Goal: Task Accomplishment & Management: Manage account settings

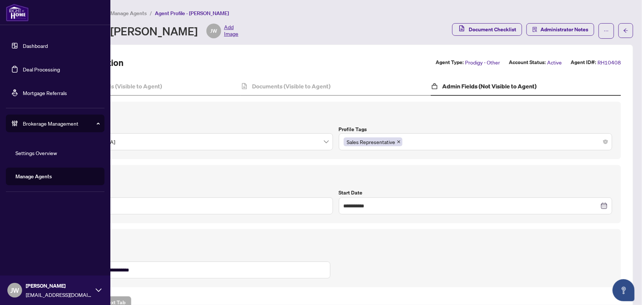
click at [49, 173] on link "Manage Agents" at bounding box center [33, 176] width 36 height 7
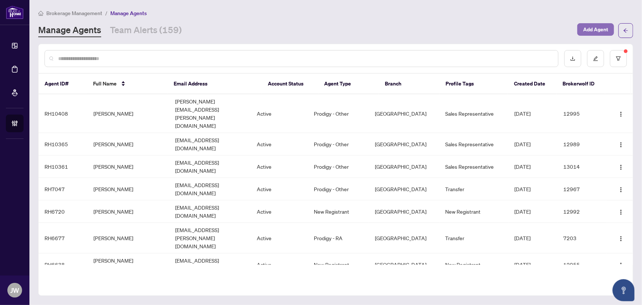
click at [592, 27] on span "Add Agent" at bounding box center [595, 30] width 25 height 12
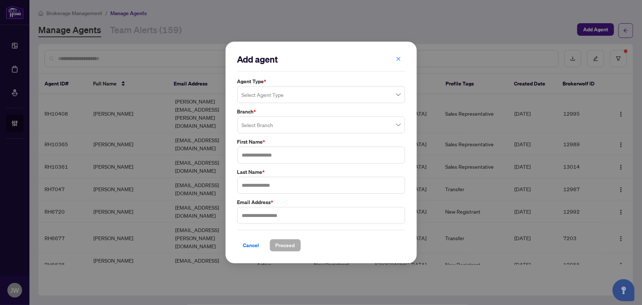
click at [270, 95] on input "search" at bounding box center [318, 96] width 152 height 16
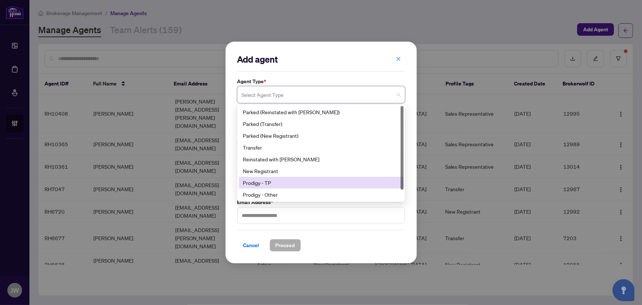
scroll to position [11, 0]
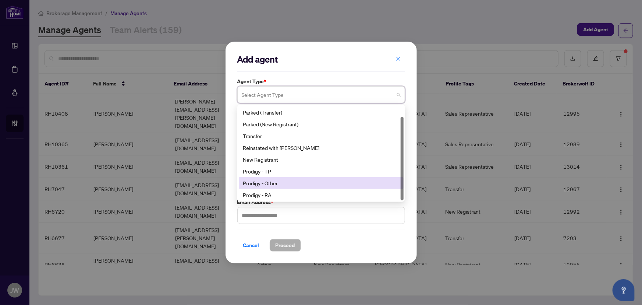
click at [264, 183] on div "Prodigy - Other" at bounding box center [321, 183] width 156 height 8
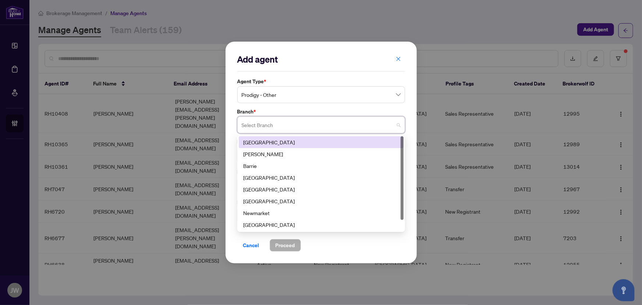
click at [258, 121] on input "search" at bounding box center [318, 126] width 152 height 16
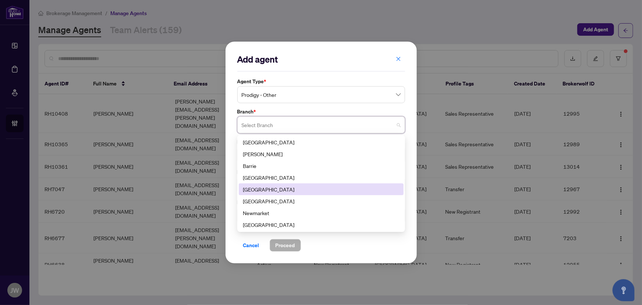
click at [255, 189] on div "Durham" at bounding box center [321, 189] width 156 height 8
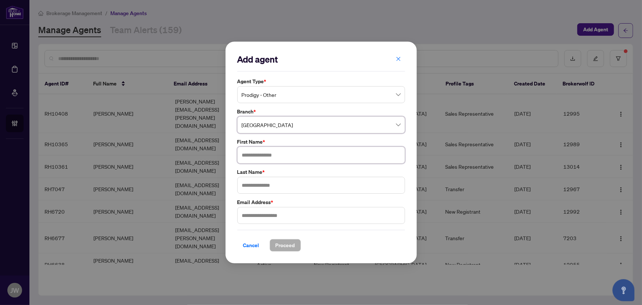
click at [272, 159] on input "text" at bounding box center [321, 155] width 168 height 17
type input "*******"
click at [254, 186] on input "text" at bounding box center [321, 185] width 168 height 17
paste input "*******"
type input "*******"
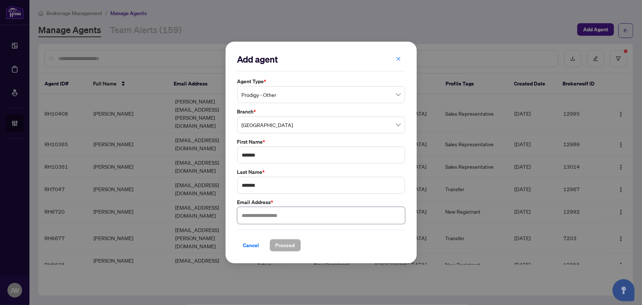
click at [253, 215] on input "text" at bounding box center [321, 215] width 168 height 17
click at [281, 94] on span "Prodigy - Other" at bounding box center [321, 95] width 159 height 14
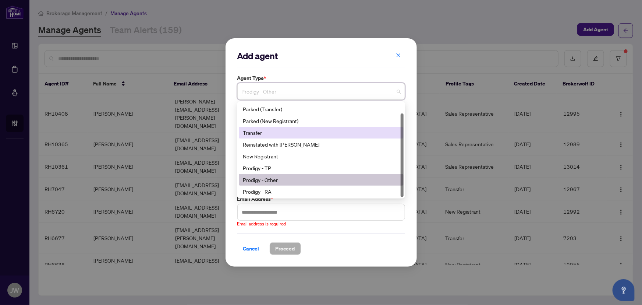
click at [278, 133] on div "Transfer" at bounding box center [321, 132] width 156 height 8
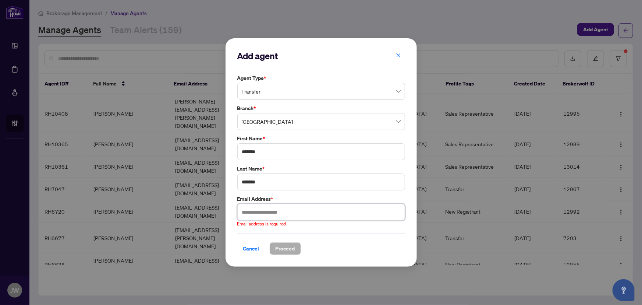
click at [279, 214] on input "text" at bounding box center [321, 212] width 168 height 17
click at [260, 212] on input "text" at bounding box center [321, 212] width 168 height 17
paste input "**********"
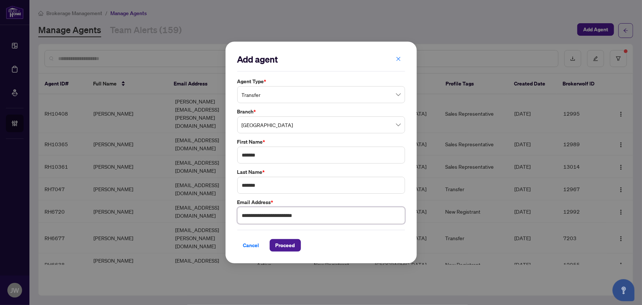
click at [281, 93] on span "Transfer" at bounding box center [321, 95] width 159 height 14
type input "**********"
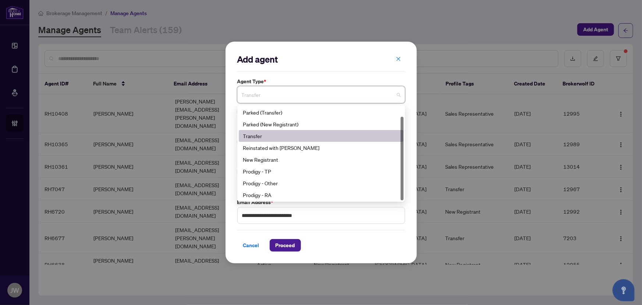
click at [271, 135] on div "Transfer" at bounding box center [321, 136] width 156 height 8
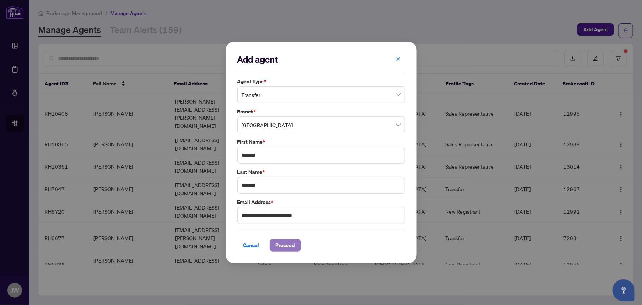
click at [289, 246] on span "Proceed" at bounding box center [286, 245] width 20 height 12
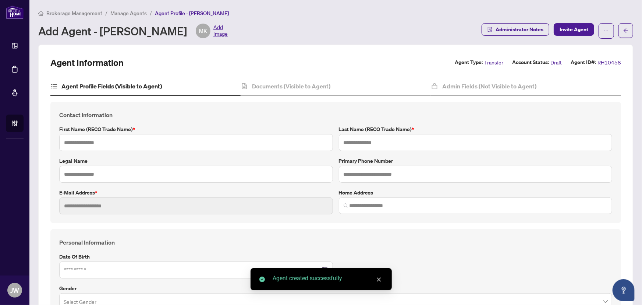
type input "*******"
type input "**********"
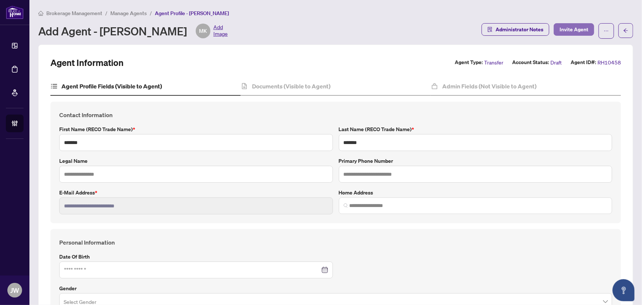
click at [568, 28] on span "Invite Agent" at bounding box center [574, 30] width 29 height 12
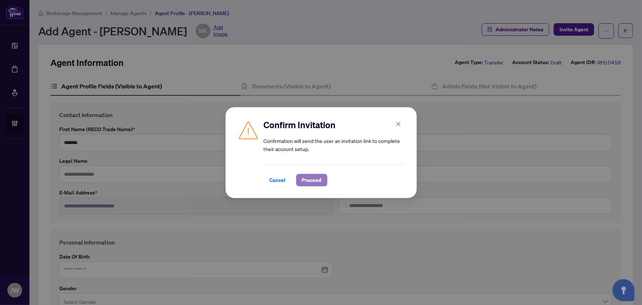
click at [325, 177] on button "Proceed" at bounding box center [311, 180] width 31 height 13
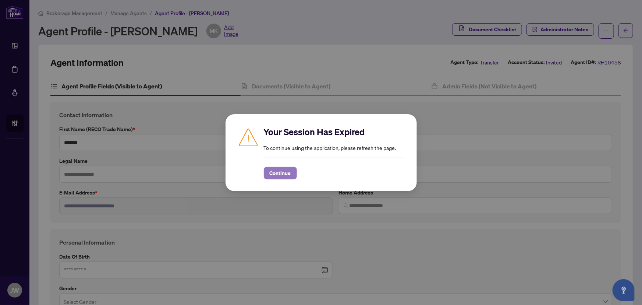
click at [282, 176] on span "Continue" at bounding box center [280, 173] width 21 height 12
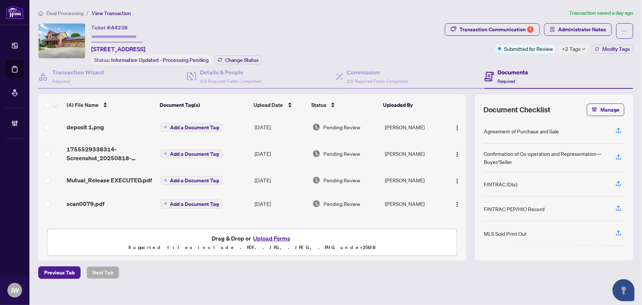
click at [64, 11] on span "Deal Processing" at bounding box center [64, 13] width 37 height 7
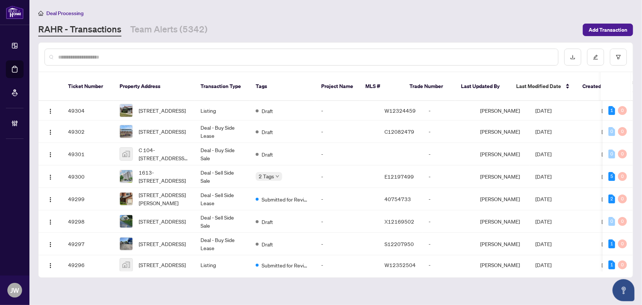
click at [113, 51] on div at bounding box center [302, 57] width 514 height 17
click at [124, 57] on input "text" at bounding box center [305, 57] width 494 height 8
click at [89, 56] on input "text" at bounding box center [305, 57] width 494 height 8
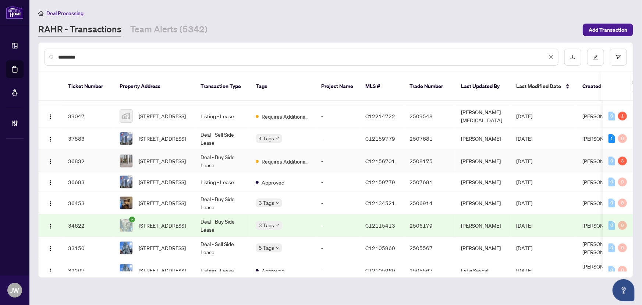
scroll to position [67, 0]
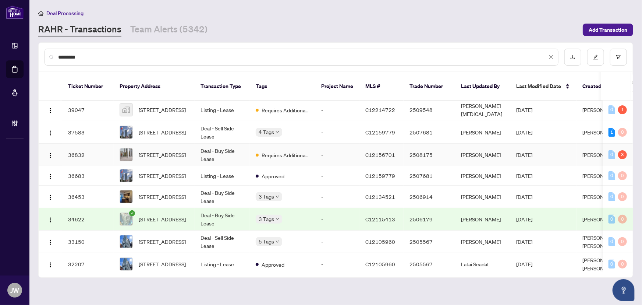
type input "*********"
click at [172, 151] on span "#611-1 Yorkville Ave, Toronto, Ontario M4W 0B1, Canada" at bounding box center [162, 155] width 47 height 8
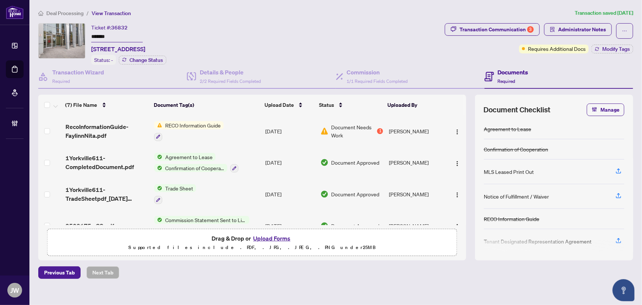
click at [377, 128] on div "1" at bounding box center [380, 131] width 6 height 6
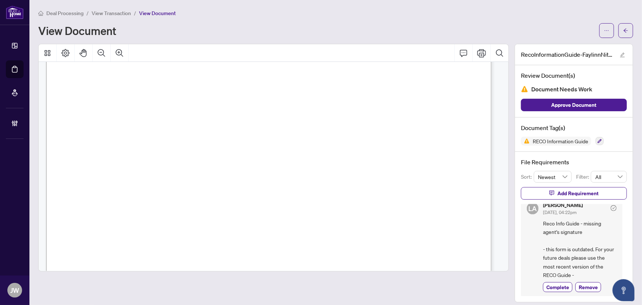
scroll to position [9, 0]
click at [624, 33] on span "button" at bounding box center [626, 31] width 5 height 12
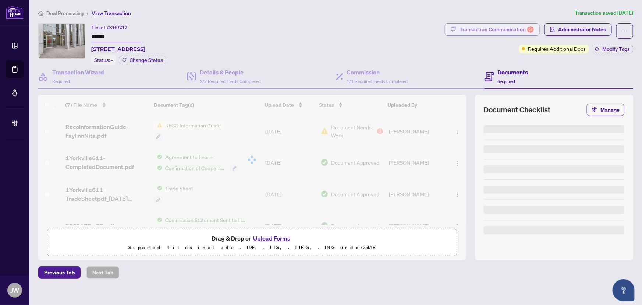
click at [499, 30] on div "Transaction Communication 3" at bounding box center [497, 30] width 74 height 12
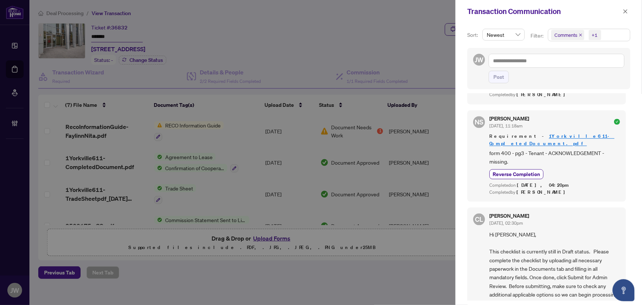
scroll to position [1, 0]
click at [627, 11] on icon "close" at bounding box center [625, 11] width 5 height 5
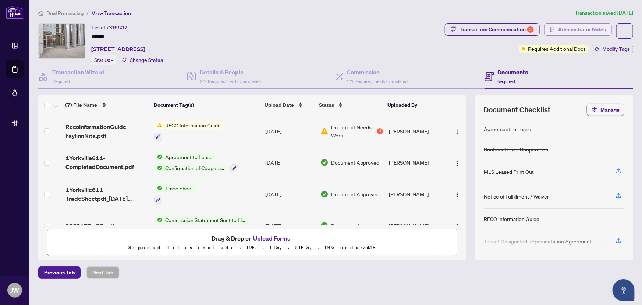
click at [574, 30] on span "Administrator Notes" at bounding box center [582, 30] width 48 height 12
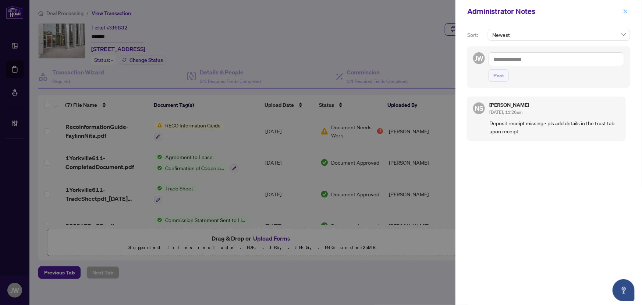
click at [624, 11] on icon "close" at bounding box center [625, 11] width 5 height 5
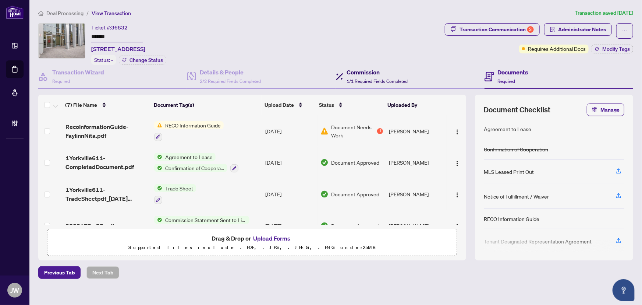
click at [350, 82] on div "Commission 1/1 Required Fields Completed" at bounding box center [377, 76] width 61 height 17
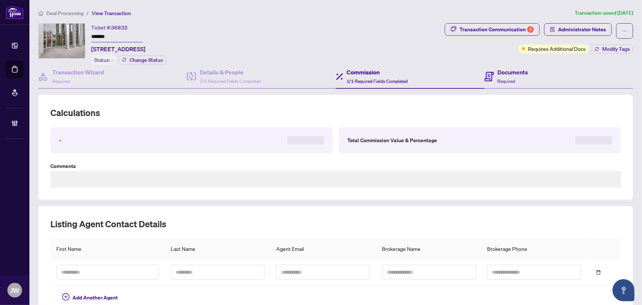
type textarea "**********"
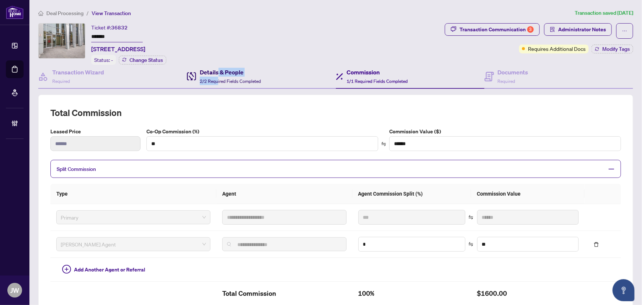
click at [218, 75] on div "Details & People 2/2 Required Fields Completed" at bounding box center [230, 76] width 61 height 17
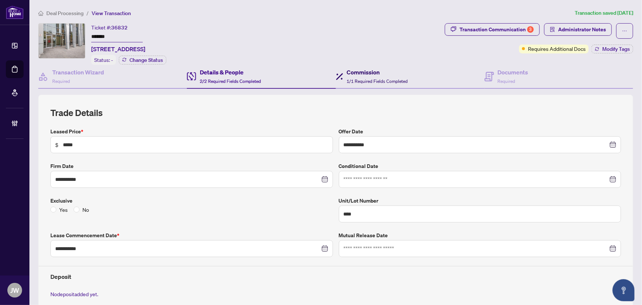
click at [381, 71] on h4 "Commission" at bounding box center [377, 72] width 61 height 9
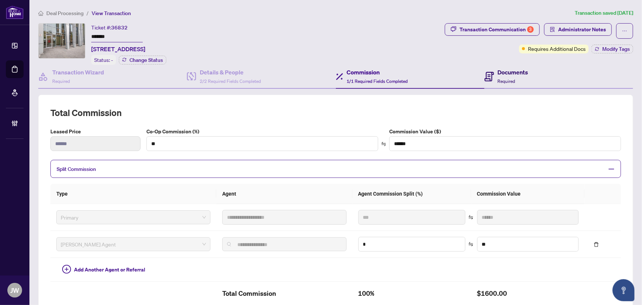
click at [498, 74] on h4 "Documents" at bounding box center [513, 72] width 31 height 9
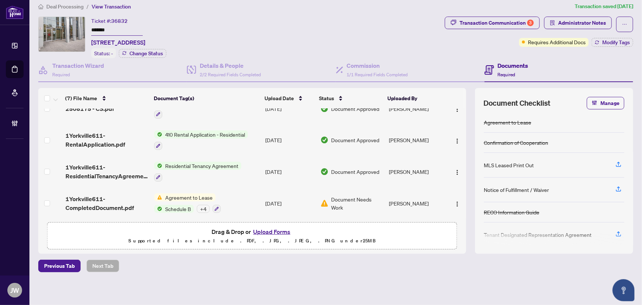
scroll to position [111, 0]
click at [82, 66] on h4 "Transaction Wizard" at bounding box center [78, 65] width 52 height 9
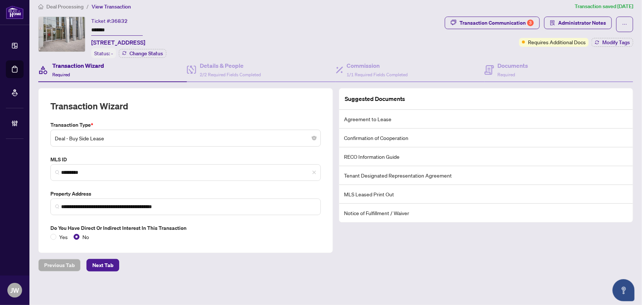
scroll to position [6, 0]
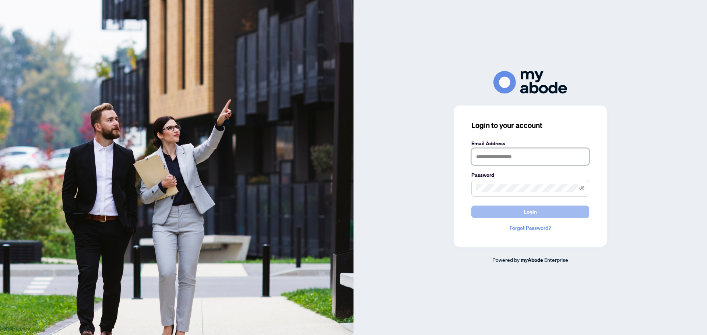
type input "**********"
click at [514, 212] on button "Login" at bounding box center [530, 212] width 118 height 13
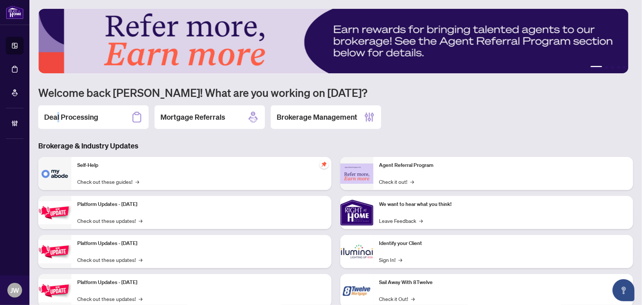
click at [59, 117] on h2 "Deal Processing" at bounding box center [71, 117] width 54 height 10
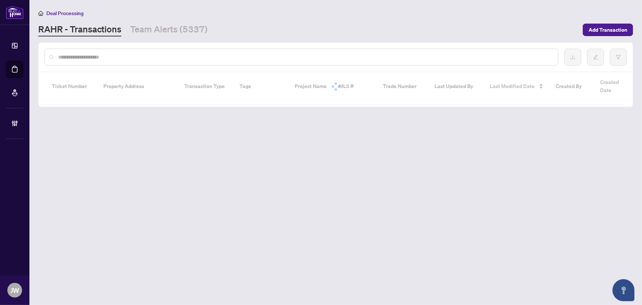
click at [132, 49] on div at bounding box center [302, 57] width 514 height 17
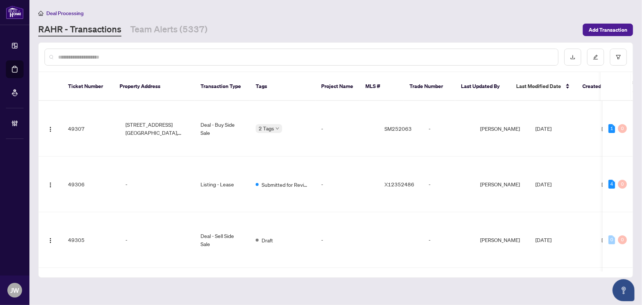
click at [129, 54] on input "text" at bounding box center [305, 57] width 494 height 8
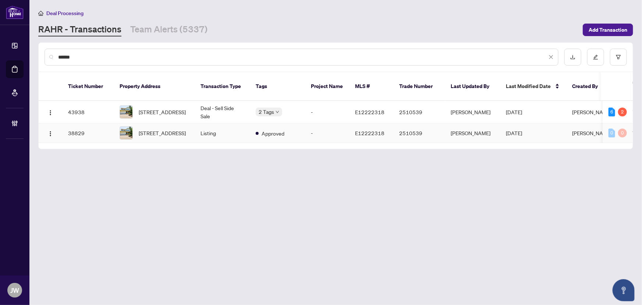
type input "******"
click at [172, 108] on span "773 Shetland Crt, Oshawa, Ontario L1J 7R3, Canada" at bounding box center [162, 112] width 47 height 8
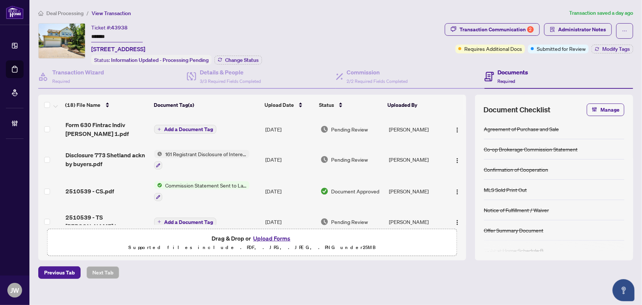
scroll to position [100, 0]
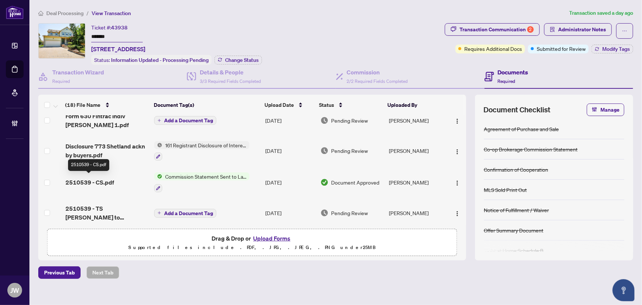
click at [93, 178] on span "2510539 - CS.pdf" at bounding box center [90, 182] width 49 height 9
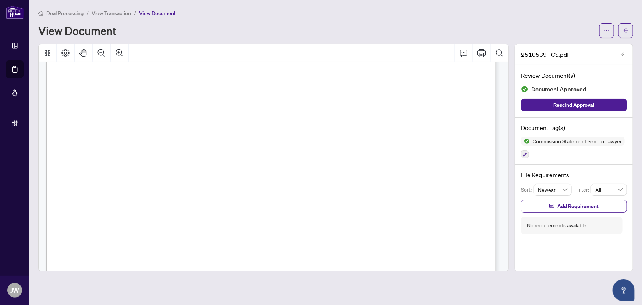
scroll to position [33, 0]
click at [602, 35] on button "button" at bounding box center [607, 30] width 15 height 15
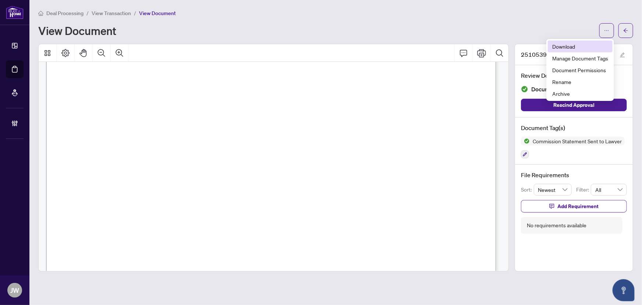
click at [578, 42] on span "Download" at bounding box center [581, 46] width 56 height 8
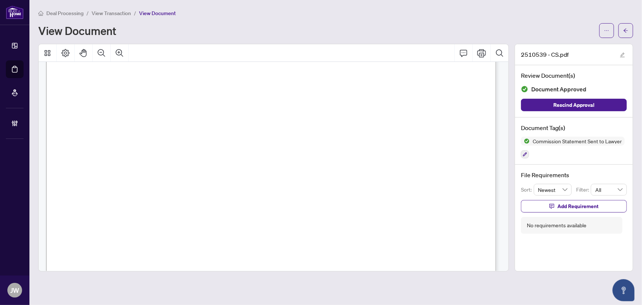
scroll to position [167, 0]
click at [625, 31] on icon "arrow-left" at bounding box center [626, 30] width 4 height 4
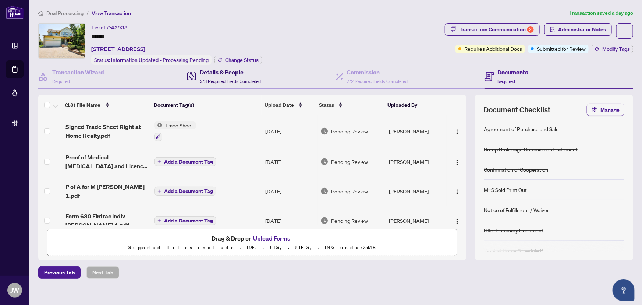
click at [226, 73] on h4 "Details & People" at bounding box center [230, 72] width 61 height 9
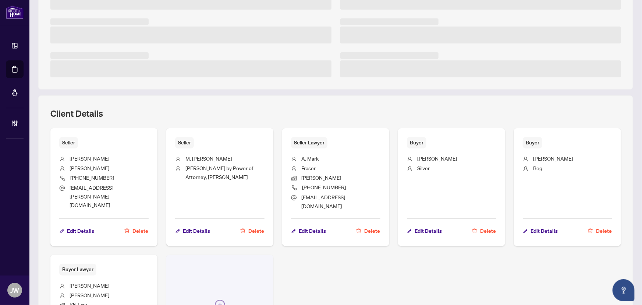
scroll to position [215, 0]
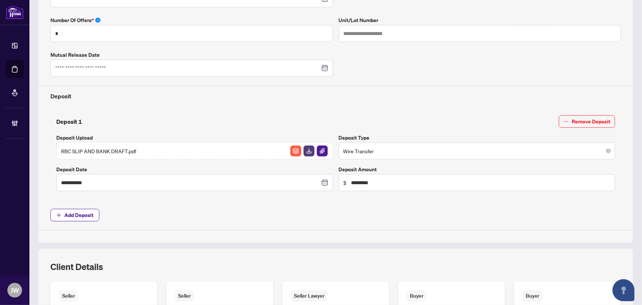
type input "**********"
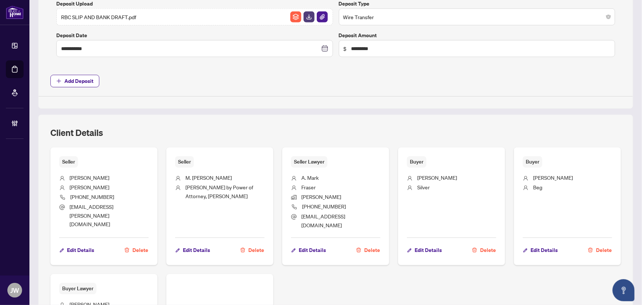
scroll to position [382, 0]
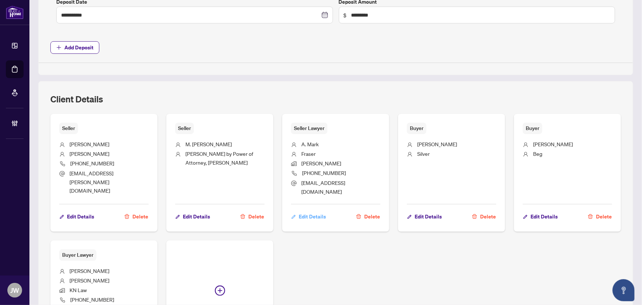
click at [302, 211] on span "Edit Details" at bounding box center [312, 217] width 27 height 12
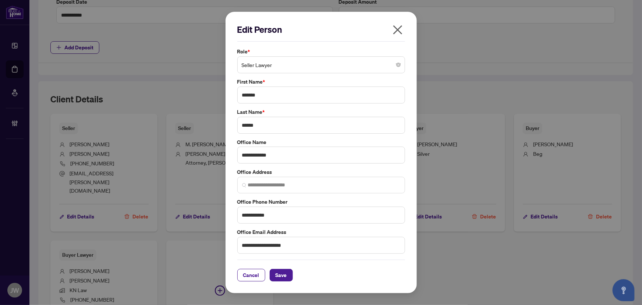
type input "**********"
drag, startPoint x: 272, startPoint y: 98, endPoint x: 212, endPoint y: 95, distance: 60.0
click at [212, 95] on div "**********" at bounding box center [321, 152] width 642 height 305
type input "*****"
drag, startPoint x: 265, startPoint y: 124, endPoint x: 143, endPoint y: 115, distance: 122.2
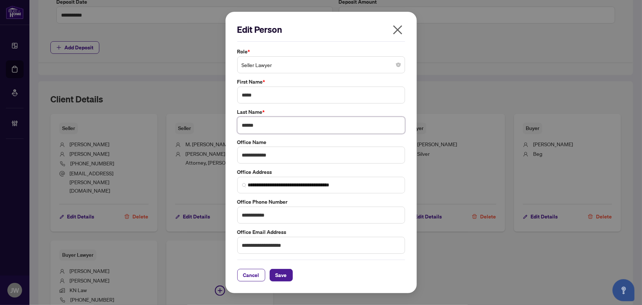
click at [144, 115] on div "**********" at bounding box center [321, 152] width 642 height 305
type input "**********"
click at [279, 275] on span "Save" at bounding box center [281, 275] width 11 height 12
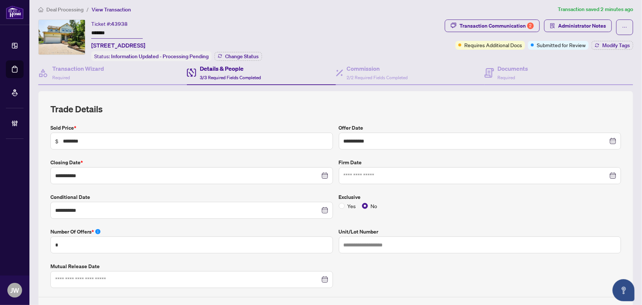
scroll to position [0, 0]
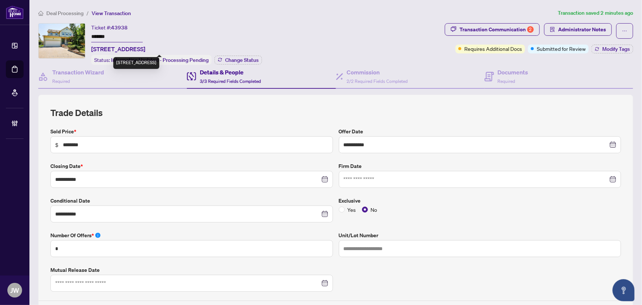
drag, startPoint x: 92, startPoint y: 45, endPoint x: 137, endPoint y: 48, distance: 45.7
click at [137, 48] on span "773 Shetland Crt, Oshawa, Ontario L1J 7R3, Canada" at bounding box center [118, 49] width 54 height 9
copy span "773 Shetland Crt,"
click at [61, 11] on span "Deal Processing" at bounding box center [64, 13] width 37 height 7
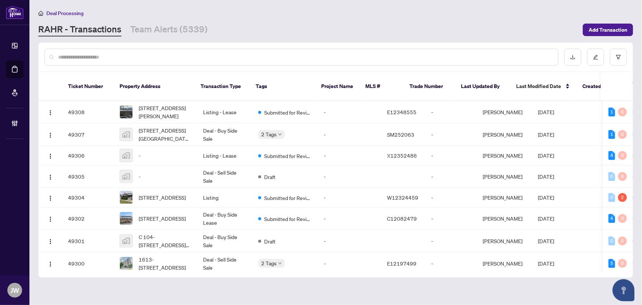
click at [97, 56] on input "text" at bounding box center [305, 57] width 494 height 8
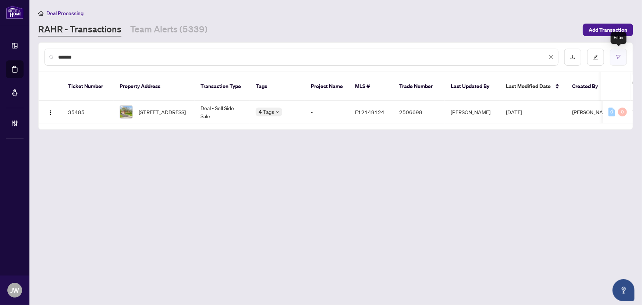
type input "*******"
click at [622, 55] on button "button" at bounding box center [618, 57] width 17 height 17
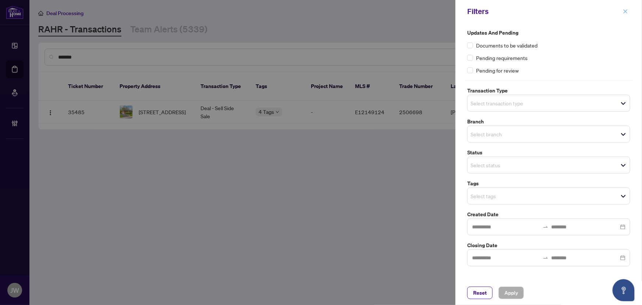
click at [626, 8] on span "button" at bounding box center [625, 12] width 5 height 12
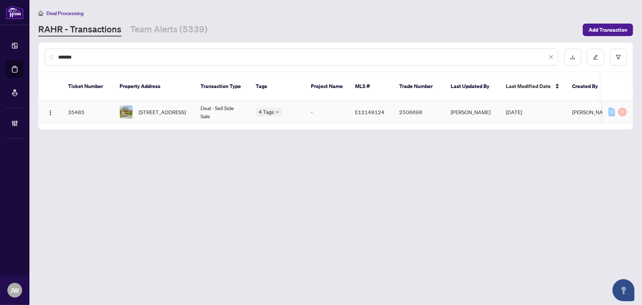
click at [421, 101] on td "2506698" at bounding box center [420, 112] width 52 height 22
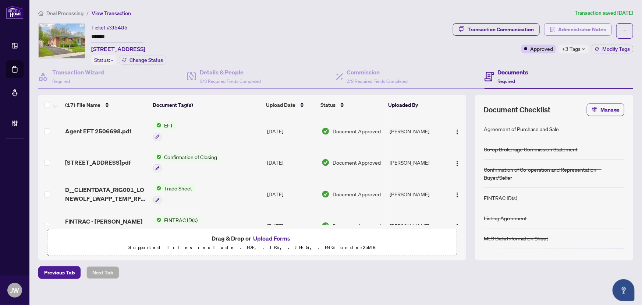
click at [565, 31] on span "Administrator Notes" at bounding box center [582, 30] width 48 height 12
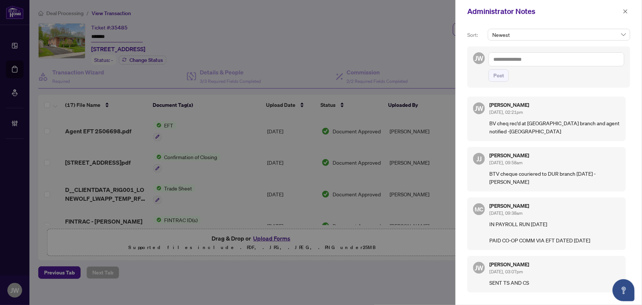
click at [518, 59] on textarea at bounding box center [557, 59] width 136 height 14
click at [516, 59] on textarea at bounding box center [557, 59] width 136 height 14
type textarea "**********"
click at [501, 75] on span "Post" at bounding box center [499, 76] width 11 height 12
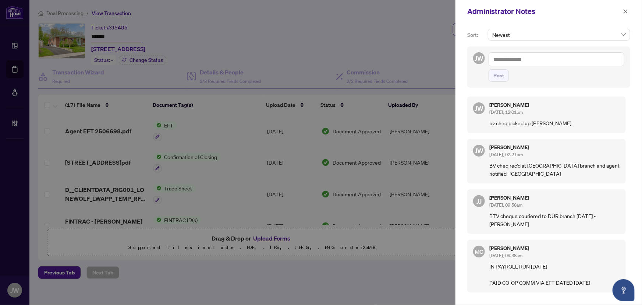
click at [632, 10] on div "Administrator Notes" at bounding box center [549, 11] width 187 height 23
click at [628, 7] on span "button" at bounding box center [625, 12] width 5 height 12
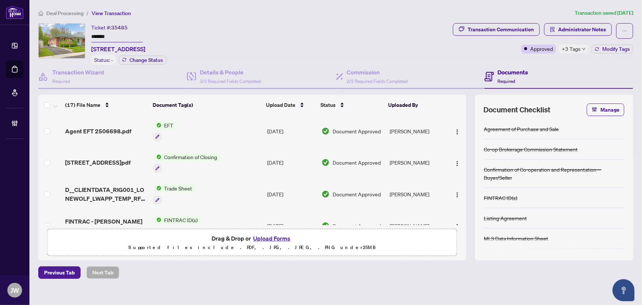
click at [76, 10] on span "Deal Processing" at bounding box center [64, 13] width 37 height 7
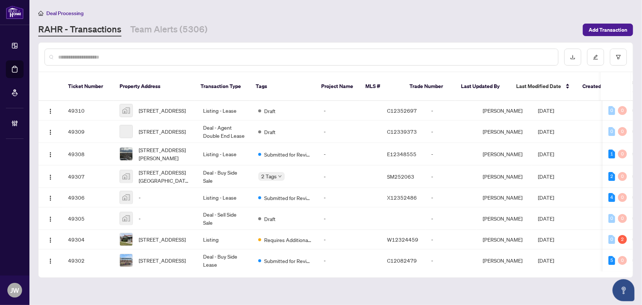
click at [77, 54] on input "text" at bounding box center [305, 57] width 494 height 8
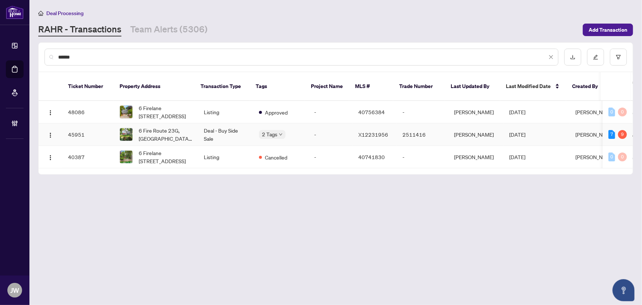
type input "******"
click at [194, 125] on td "6 Fire Route 23G, Havelock-Belmont-Methuen, Ontario K0L 1Z0, Canada" at bounding box center [156, 134] width 84 height 22
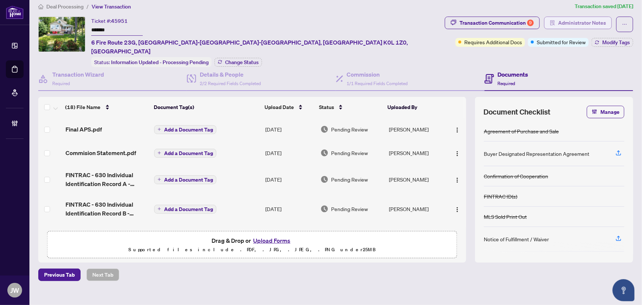
click at [571, 20] on span "Administrator Notes" at bounding box center [582, 23] width 48 height 12
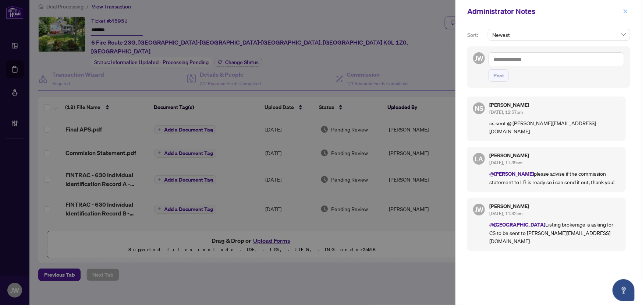
click at [621, 10] on button "button" at bounding box center [626, 11] width 10 height 9
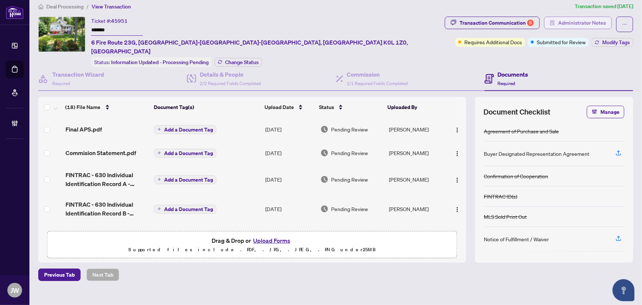
click at [573, 22] on span "Administrator Notes" at bounding box center [582, 23] width 48 height 12
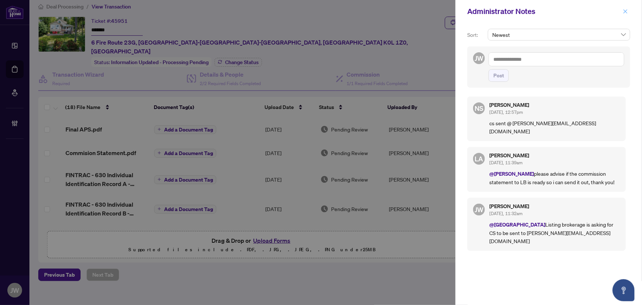
click at [628, 10] on icon "close" at bounding box center [625, 11] width 5 height 5
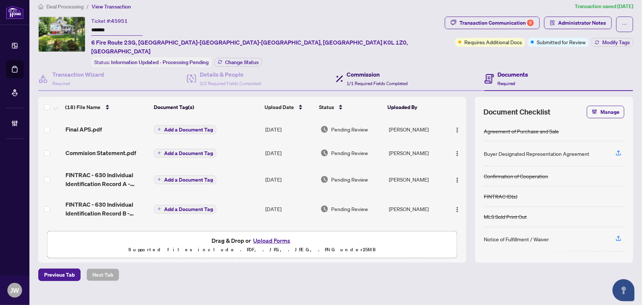
click at [353, 70] on h4 "Commission" at bounding box center [377, 74] width 61 height 9
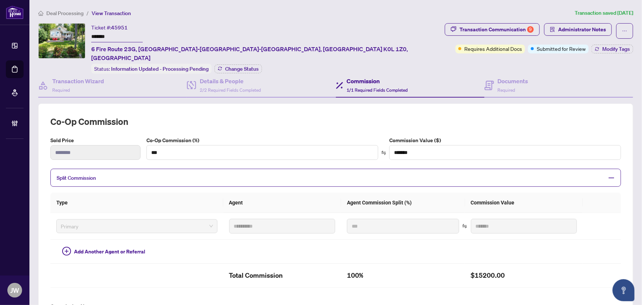
click at [232, 88] on div "**********" at bounding box center [335, 268] width 595 height 388
click at [231, 87] on span "2/2 Required Fields Completed" at bounding box center [230, 90] width 61 height 6
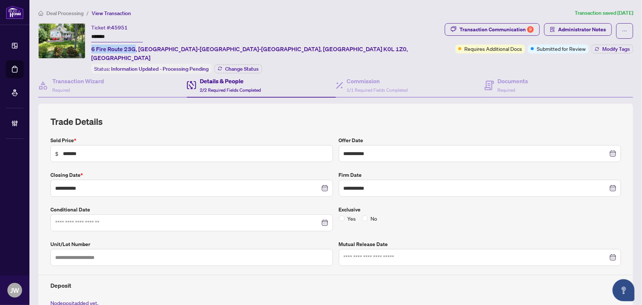
drag, startPoint x: 135, startPoint y: 49, endPoint x: 89, endPoint y: 45, distance: 46.1
click at [89, 45] on div "Ticket #: 45951 ******* 6 Fire Route 23G, Havelock-Belmont-Methuen, Ontario K0L…" at bounding box center [240, 48] width 404 height 50
copy span "6 Fire Route 23G"
drag, startPoint x: 129, startPoint y: 27, endPoint x: 114, endPoint y: 27, distance: 14.4
click at [114, 27] on div "Ticket #: 45951 ******* 6 Fire Route 23G, Havelock-Belmont-Methuen, Ontario K0L…" at bounding box center [266, 42] width 351 height 39
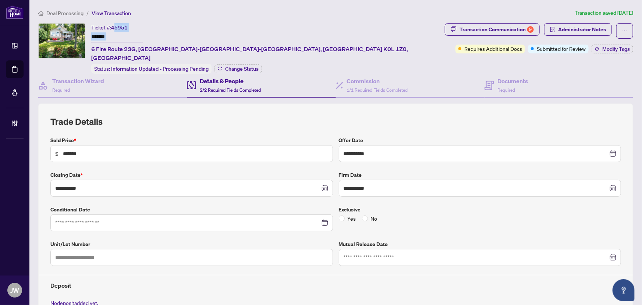
click at [114, 27] on span "45951" at bounding box center [119, 27] width 17 height 7
drag, startPoint x: 112, startPoint y: 27, endPoint x: 128, endPoint y: 28, distance: 16.2
click at [128, 28] on div "Ticket #: 45951 ******* 6 Fire Route 23G, Havelock-Belmont-Methuen, Ontario K0L…" at bounding box center [266, 42] width 351 height 39
copy span "45951"
drag, startPoint x: 109, startPoint y: 37, endPoint x: 48, endPoint y: 26, distance: 62.5
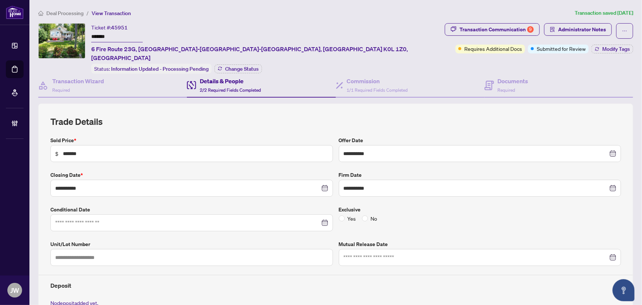
click at [49, 24] on div "Ticket #: 45951 ******* 6 Fire Route 23G, Havelock-Belmont-Methuen, Ontario K0L…" at bounding box center [240, 48] width 404 height 50
click at [70, 11] on span "Deal Processing" at bounding box center [64, 13] width 37 height 7
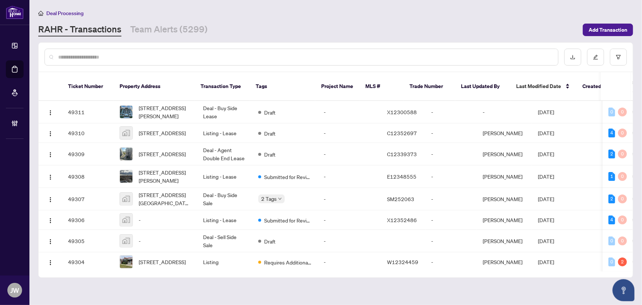
click at [88, 60] on input "text" at bounding box center [305, 57] width 494 height 8
click at [88, 59] on input "text" at bounding box center [305, 57] width 494 height 8
type input "*"
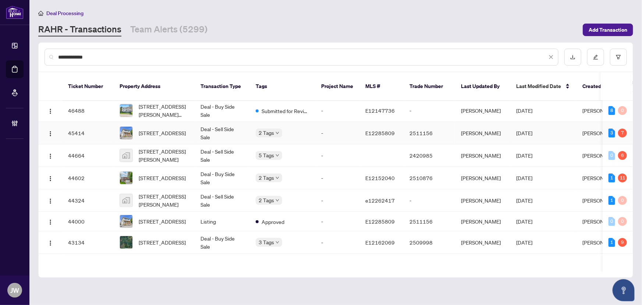
scroll to position [33, 0]
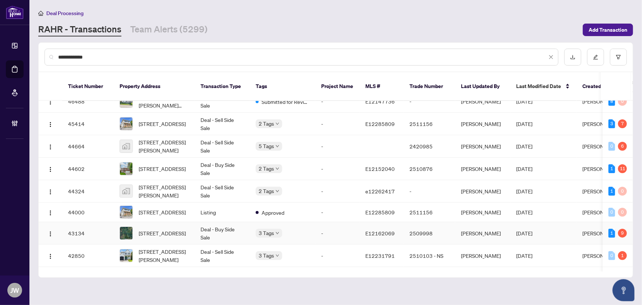
type input "**********"
click at [152, 229] on span "Con 3 Pt Lot 9/10, Clarington, Ontario L0A 1J0, Canada" at bounding box center [162, 233] width 47 height 8
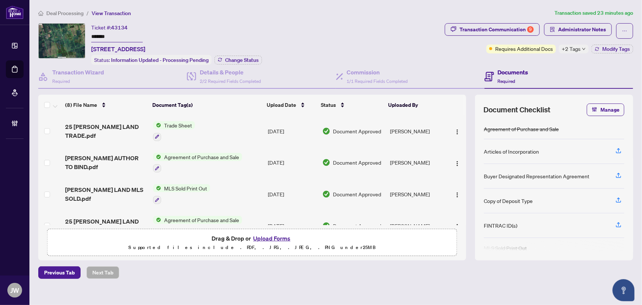
click at [572, 50] on span "+2 Tags" at bounding box center [571, 49] width 19 height 8
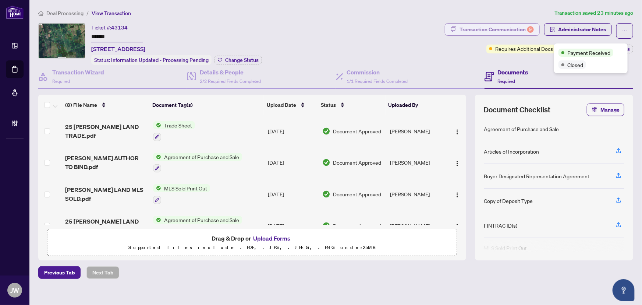
click at [487, 26] on div "Transaction Communication 9" at bounding box center [497, 30] width 74 height 12
type textarea "**********"
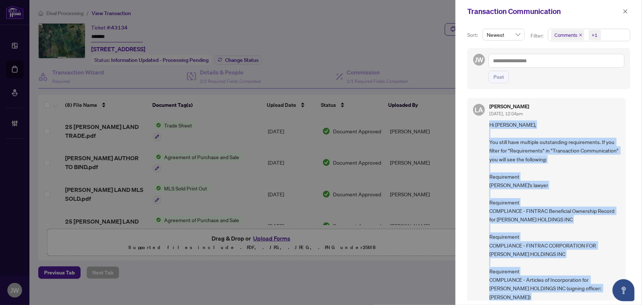
drag, startPoint x: 589, startPoint y: 226, endPoint x: 486, endPoint y: 124, distance: 145.0
click at [486, 124] on div "LA Luna Almuhanna Aug/19/2025, 12:04pm Hi Margot, You still have multiple outst…" at bounding box center [547, 290] width 159 height 385
copy span "Hi Margot, You still have multiple outstanding requirements. If you filter for …"
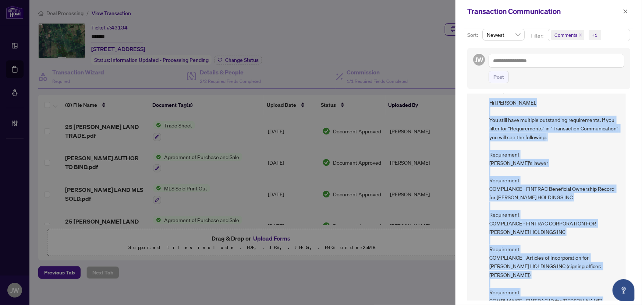
scroll to position [67, 0]
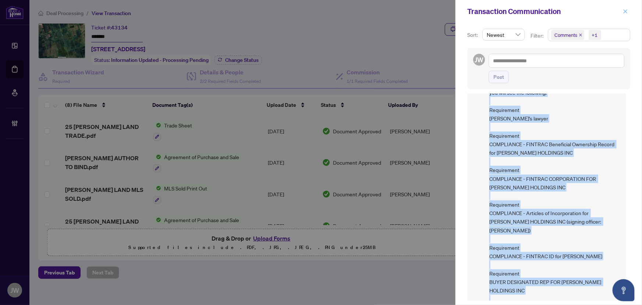
click at [625, 11] on icon "close" at bounding box center [626, 11] width 4 height 4
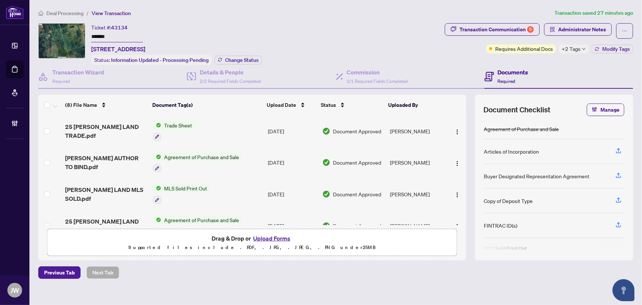
click at [63, 14] on span "Deal Processing" at bounding box center [64, 13] width 37 height 7
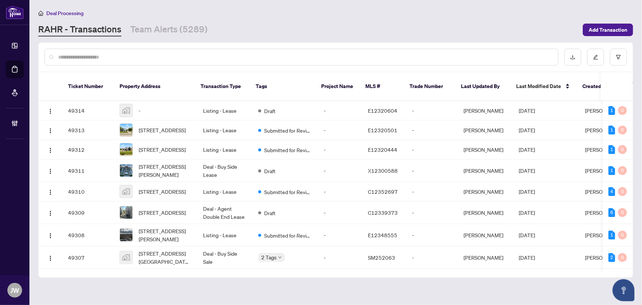
click at [98, 53] on input "text" at bounding box center [305, 57] width 494 height 8
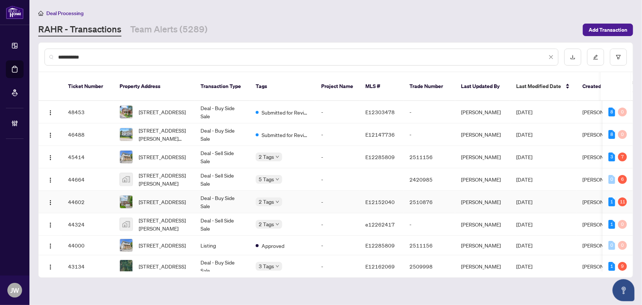
type input "**********"
click at [159, 198] on span "376 Ellesmere Crt, Oshawa, Ontario L1H 8E6, Canada" at bounding box center [162, 202] width 47 height 8
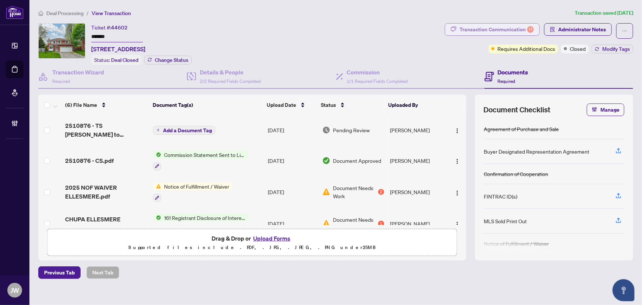
click at [514, 29] on div "Transaction Communication 11" at bounding box center [497, 30] width 74 height 12
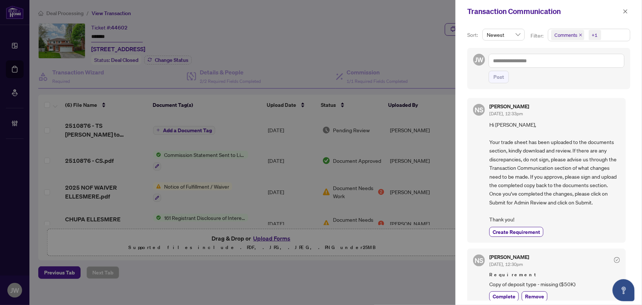
click at [579, 35] on icon "close" at bounding box center [581, 35] width 4 height 4
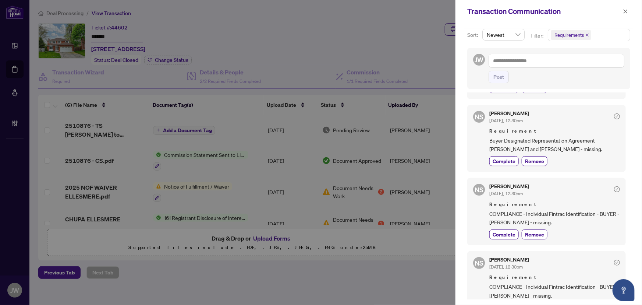
scroll to position [100, 0]
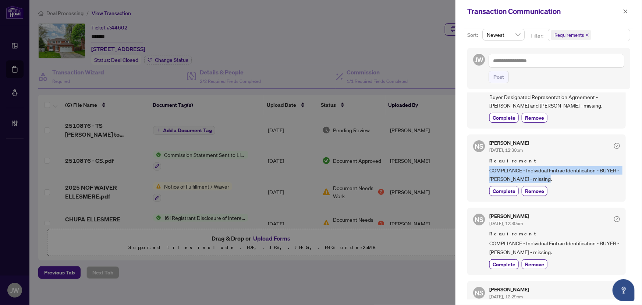
drag, startPoint x: 489, startPoint y: 167, endPoint x: 572, endPoint y: 181, distance: 84.0
click at [572, 181] on div "NS Neena Sharma Jul/22/2025, 12:30pm Requirement COMPLIANCE - Individual Fintra…" at bounding box center [547, 167] width 159 height 67
copy span "COMPLIANCE - Individual Fintrac Identification - BUYER - Ashley Chupa - missing."
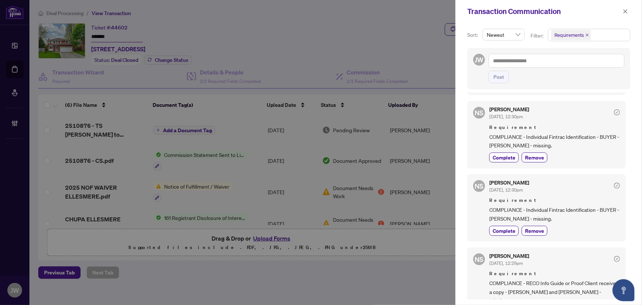
click at [484, 204] on div "NS Neena Sharma Jul/22/2025, 12:30pm Requirement COMPLIANCE - Individual Fintra…" at bounding box center [547, 207] width 159 height 67
drag, startPoint x: 490, startPoint y: 205, endPoint x: 558, endPoint y: 216, distance: 69.7
click at [558, 216] on span "COMPLIANCE - Individual Fintrac Identification - BUYER - Ben Chupa - missing." at bounding box center [555, 213] width 131 height 17
copy span "COMPLIANCE - Individual Fintrac Identification - BUYER - Ben Chupa - missing."
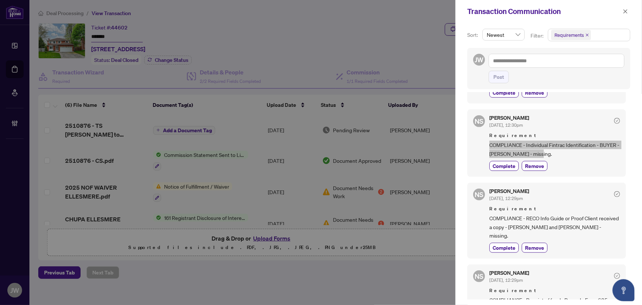
scroll to position [201, 0]
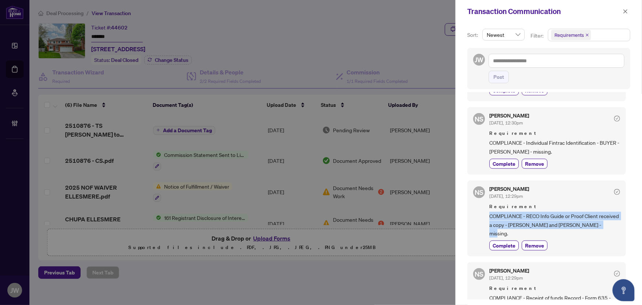
drag, startPoint x: 489, startPoint y: 212, endPoint x: 514, endPoint y: 233, distance: 32.4
click at [514, 233] on div "NS Neena Sharma Jul/22/2025, 12:29pm Requirement COMPLIANCE - RECO Info Guide o…" at bounding box center [547, 218] width 159 height 76
copy span "COMPLIANCE - RECO Info Guide or Proof Client received a copy - Ashley Chupa and…"
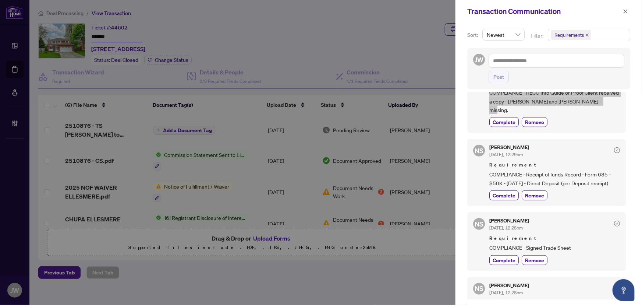
scroll to position [335, 0]
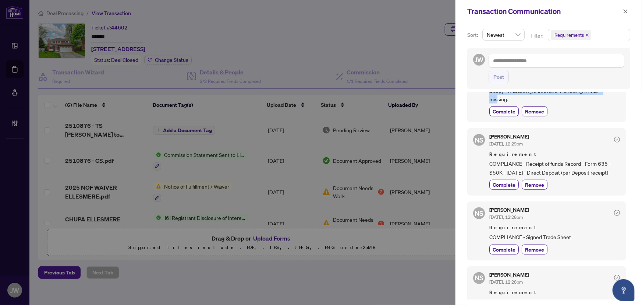
drag, startPoint x: 490, startPoint y: 158, endPoint x: 512, endPoint y: 177, distance: 29.2
click at [512, 177] on span "COMPLIANCE - Receipt of funds Record - Form 635 - $50K - May 20, 2025 - Direct …" at bounding box center [555, 167] width 131 height 17
copy span "COMPLIANCE - Receipt of funds Record - Form 635 - $50K - May 20, 2025 - Direct …"
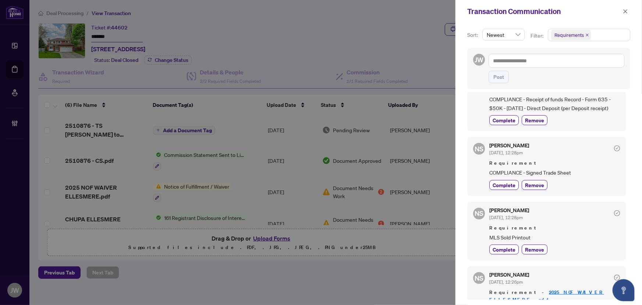
scroll to position [401, 0]
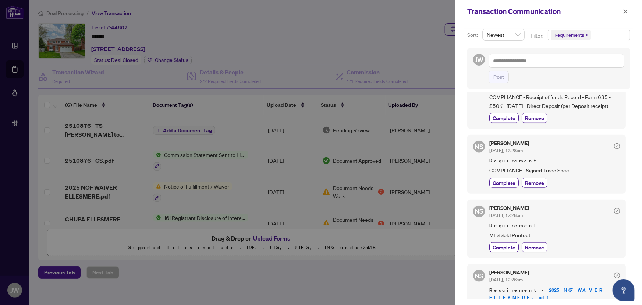
click at [485, 174] on div "NS Neena Sharma Jul/22/2025, 12:28pm Requirement COMPLIANCE - Signed Trade Shee…" at bounding box center [547, 164] width 159 height 59
drag, startPoint x: 488, startPoint y: 175, endPoint x: 569, endPoint y: 177, distance: 81.0
click at [569, 177] on div "NS Neena Sharma Jul/22/2025, 12:28pm Requirement COMPLIANCE - Signed Trade Shee…" at bounding box center [547, 164] width 159 height 59
click at [626, 14] on icon "close" at bounding box center [625, 11] width 5 height 5
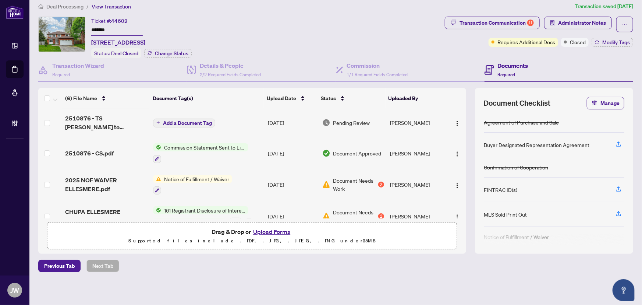
scroll to position [0, 0]
click at [483, 21] on div "Transaction Communication 11" at bounding box center [497, 23] width 74 height 12
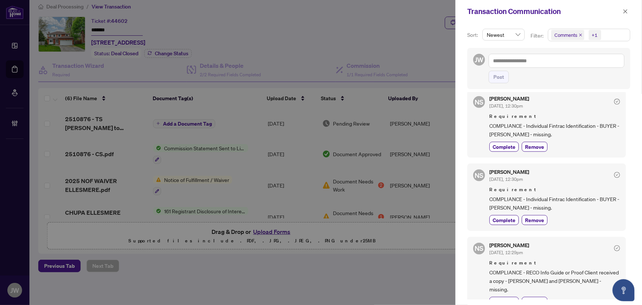
scroll to position [301, 0]
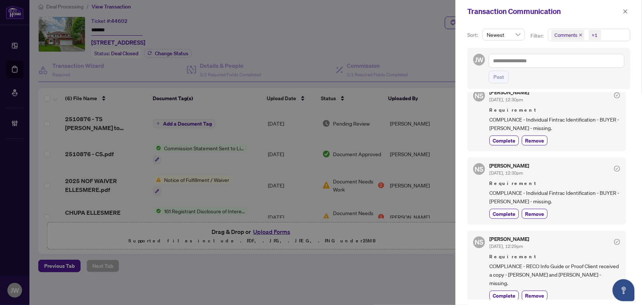
click at [581, 36] on icon "close" at bounding box center [581, 35] width 4 height 4
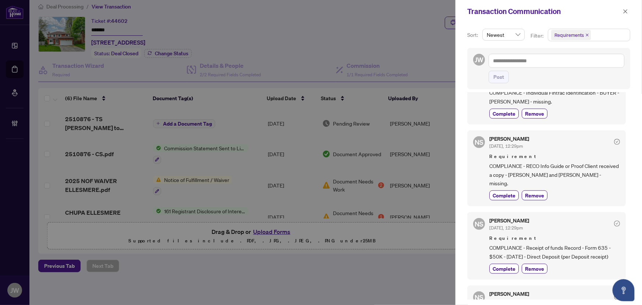
scroll to position [230, 0]
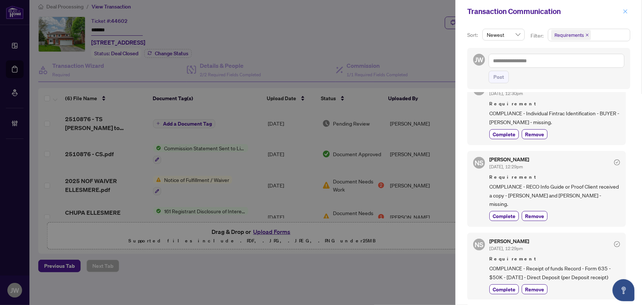
click at [625, 8] on span "button" at bounding box center [625, 12] width 5 height 12
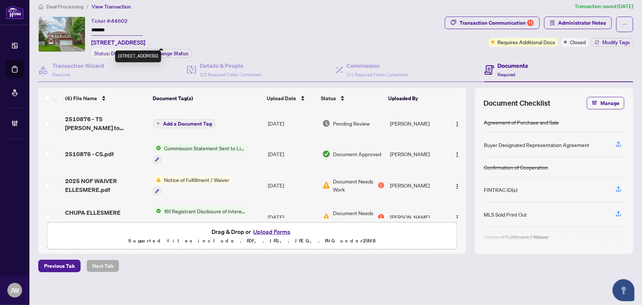
drag, startPoint x: 142, startPoint y: 43, endPoint x: 93, endPoint y: 46, distance: 49.0
click at [93, 46] on span "376 Ellesmere Crt, Oshawa, Ontario L1H 8E6, Canada" at bounding box center [118, 42] width 54 height 9
copy span "376 Ellesmere Crt,"
drag, startPoint x: 209, startPoint y: 71, endPoint x: 213, endPoint y: 71, distance: 3.7
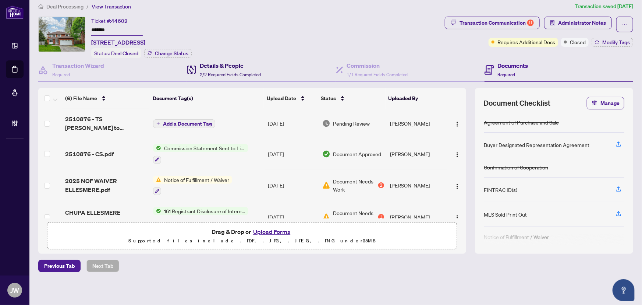
click at [209, 72] on span "2/2 Required Fields Completed" at bounding box center [230, 75] width 61 height 6
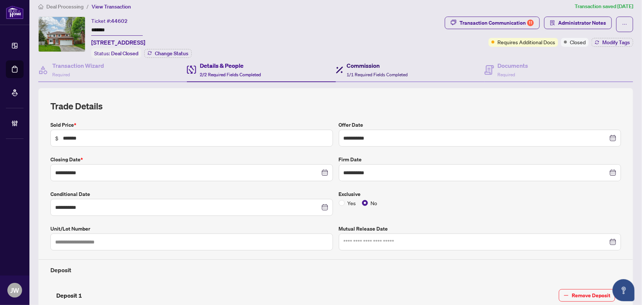
click at [349, 74] on span "1/1 Required Fields Completed" at bounding box center [377, 75] width 61 height 6
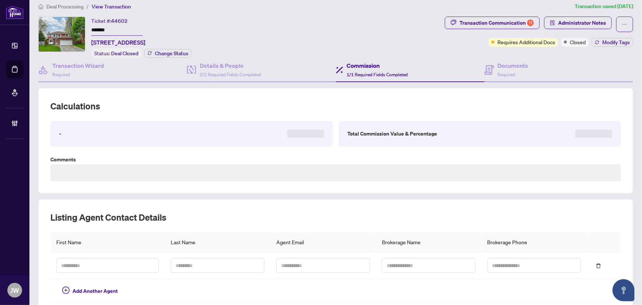
type textarea "**********"
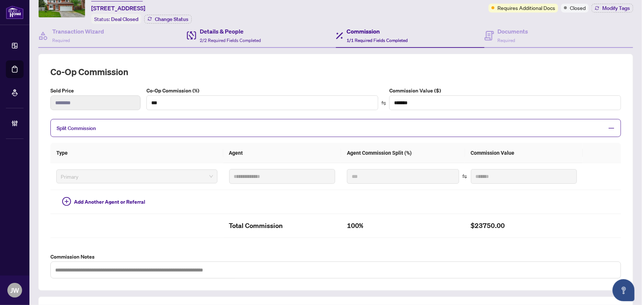
scroll to position [7, 0]
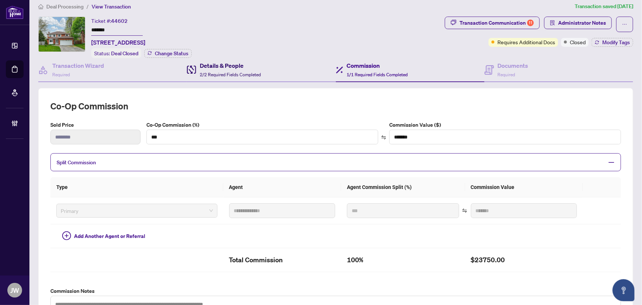
click at [215, 63] on h4 "Details & People" at bounding box center [230, 65] width 61 height 9
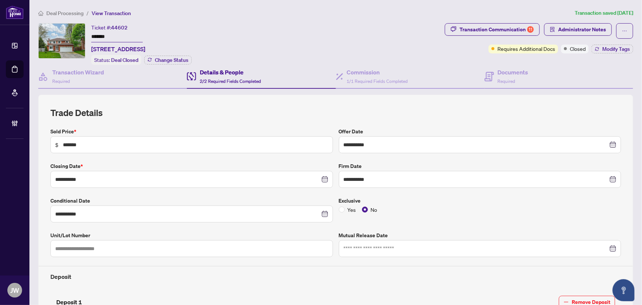
click at [63, 14] on span "Deal Processing" at bounding box center [64, 13] width 37 height 7
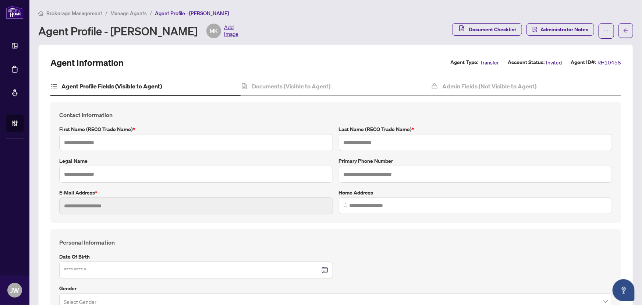
type input "*******"
type input "**********"
click at [297, 82] on h4 "Documents (Visible to Agent)" at bounding box center [291, 86] width 78 height 9
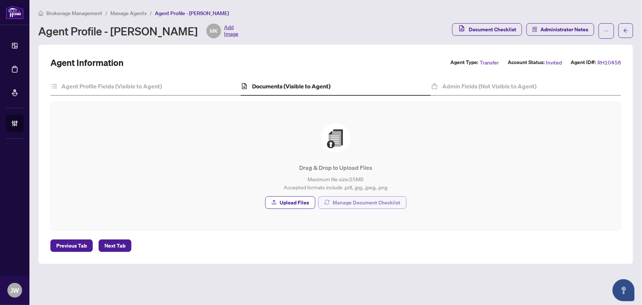
click at [362, 198] on span "Manage Document Checklist" at bounding box center [367, 203] width 68 height 12
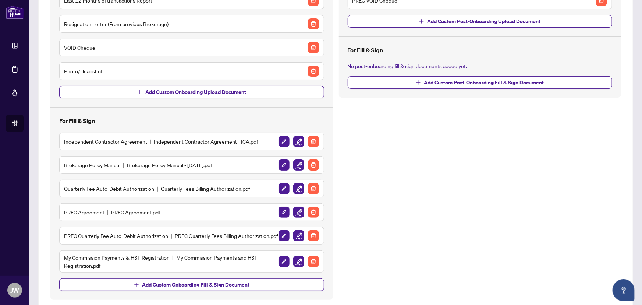
scroll to position [138, 0]
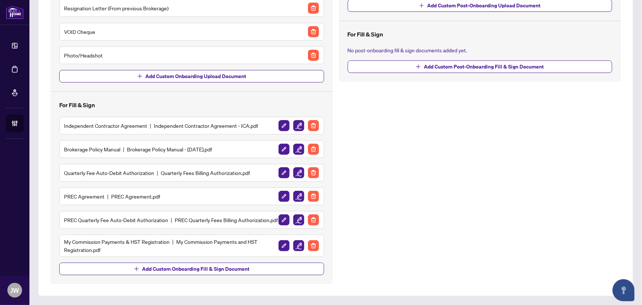
click at [314, 218] on img "button" at bounding box center [313, 219] width 11 height 11
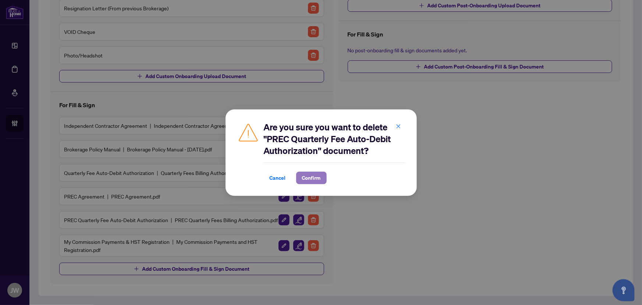
click at [318, 181] on span "Confirm" at bounding box center [311, 178] width 19 height 12
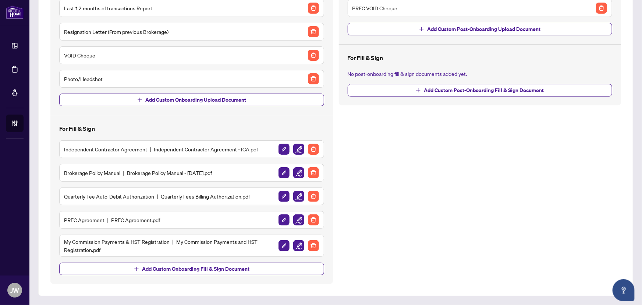
scroll to position [110, 0]
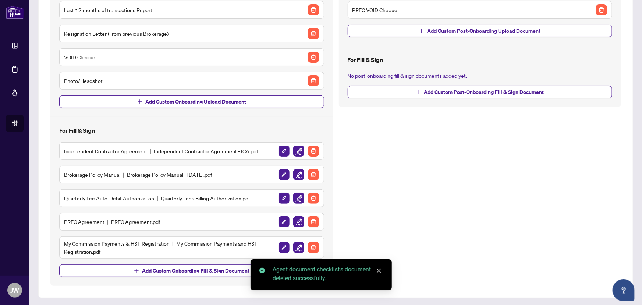
click at [316, 219] on img "button" at bounding box center [313, 221] width 11 height 11
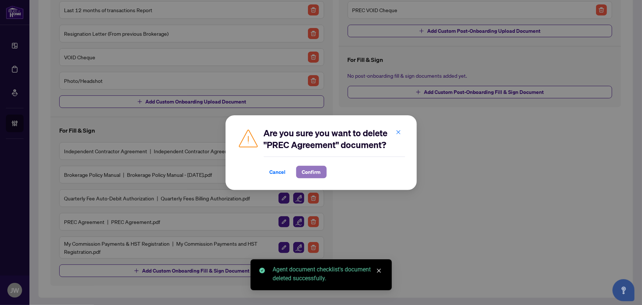
click at [313, 175] on span "Confirm" at bounding box center [311, 172] width 19 height 12
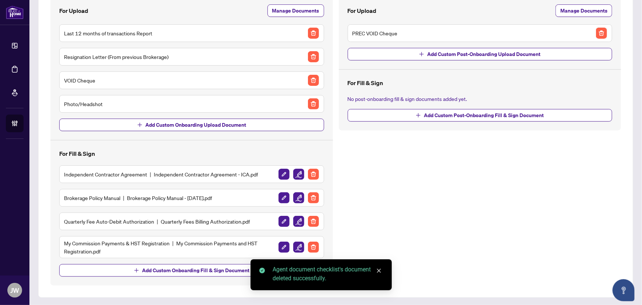
click at [601, 32] on img "button" at bounding box center [601, 33] width 11 height 11
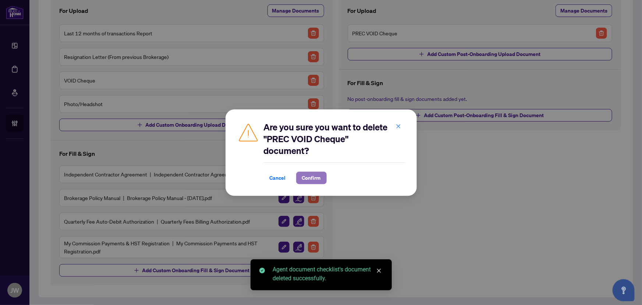
click at [314, 176] on span "Confirm" at bounding box center [311, 178] width 19 height 12
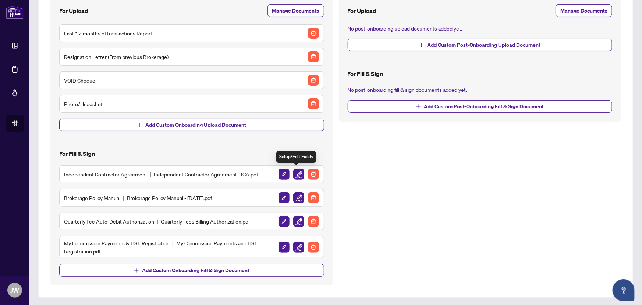
click at [297, 173] on img "button" at bounding box center [298, 174] width 11 height 11
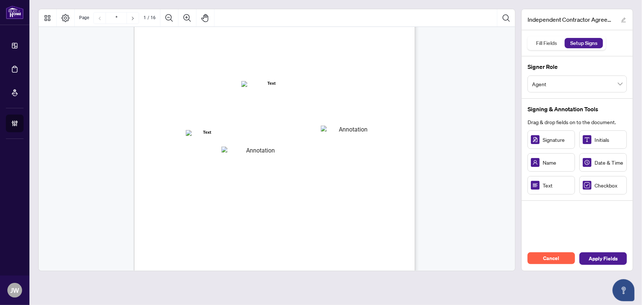
scroll to position [134, 0]
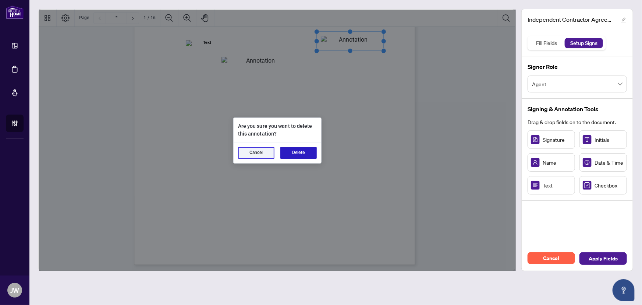
click at [295, 151] on button "Delete" at bounding box center [299, 153] width 36 height 12
drag, startPoint x: 293, startPoint y: 153, endPoint x: 311, endPoint y: 152, distance: 18.8
click at [293, 153] on button "Delete" at bounding box center [299, 153] width 36 height 12
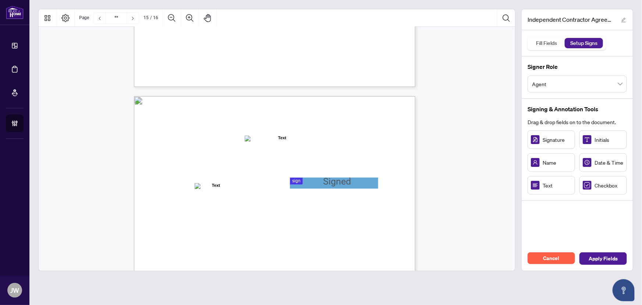
type input "**"
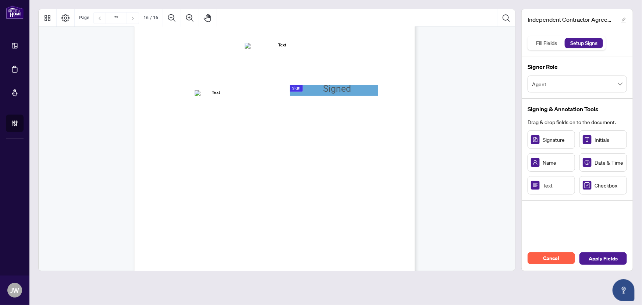
scroll to position [5573, 0]
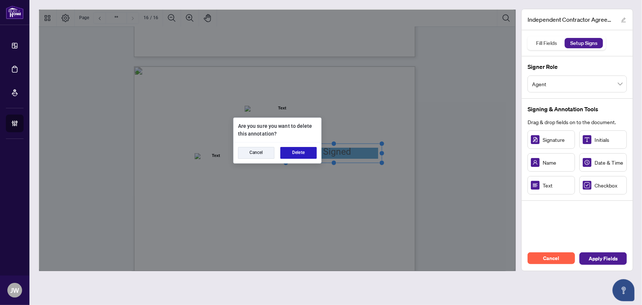
click at [292, 154] on button "Delete" at bounding box center [299, 153] width 36 height 12
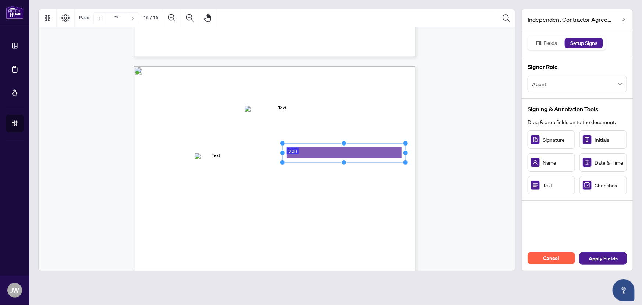
drag, startPoint x: 316, startPoint y: 152, endPoint x: 438, endPoint y: 163, distance: 122.7
click at [600, 254] on span "Apply Fields" at bounding box center [603, 259] width 29 height 12
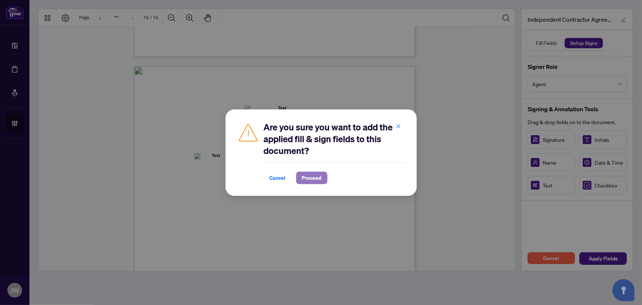
click at [318, 175] on span "Proceed" at bounding box center [312, 178] width 20 height 12
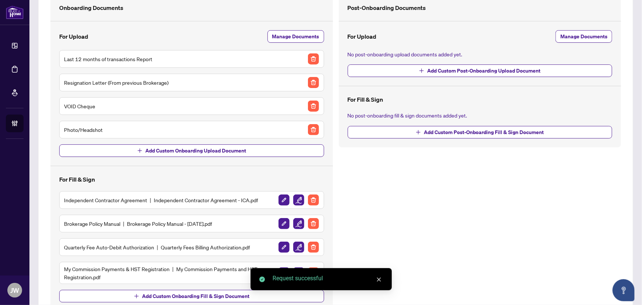
scroll to position [67, 0]
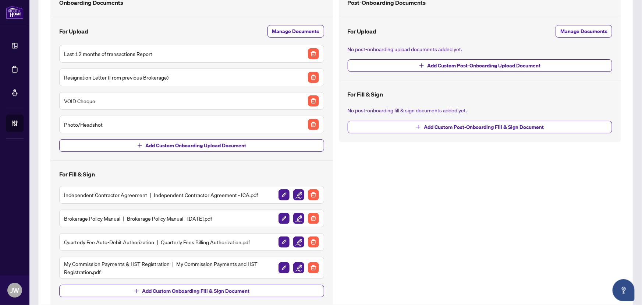
click at [299, 194] on img "button" at bounding box center [298, 194] width 11 height 11
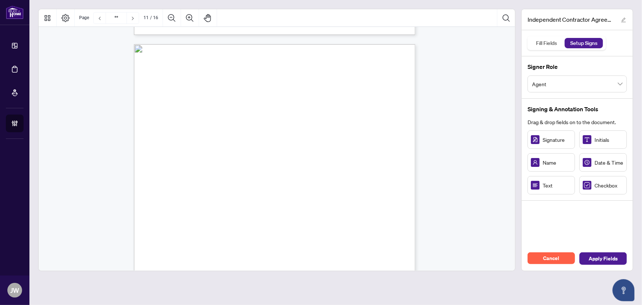
type input "**"
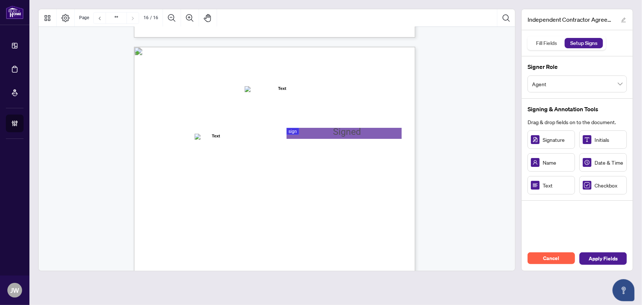
scroll to position [5687, 0]
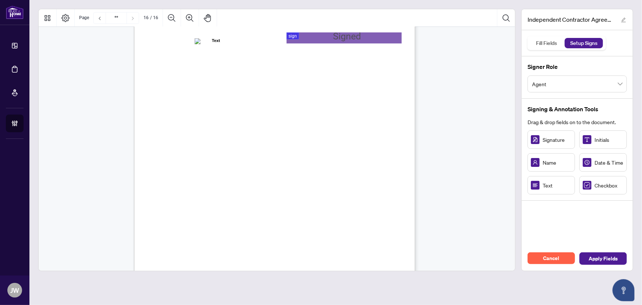
drag, startPoint x: 579, startPoint y: 88, endPoint x: 576, endPoint y: 91, distance: 4.2
click at [579, 87] on span "Agent" at bounding box center [577, 84] width 91 height 14
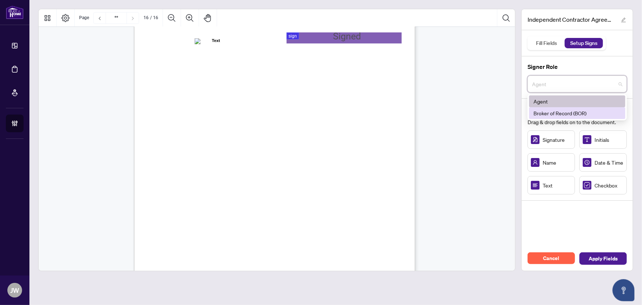
click at [557, 112] on div "Broker of Record (BOR)" at bounding box center [578, 113] width 88 height 8
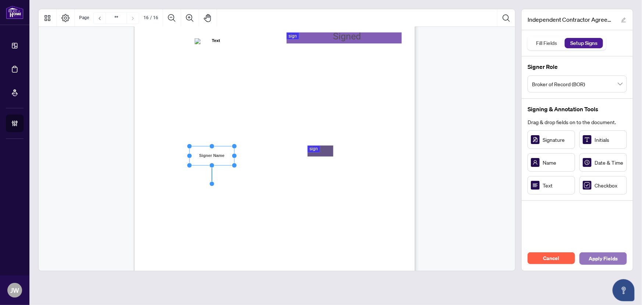
click at [604, 259] on span "Apply Fields" at bounding box center [603, 259] width 29 height 12
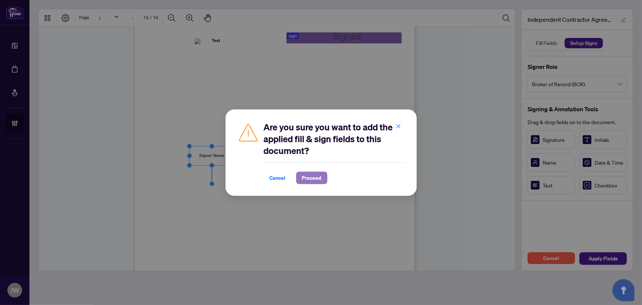
click at [301, 178] on button "Proceed" at bounding box center [311, 178] width 31 height 13
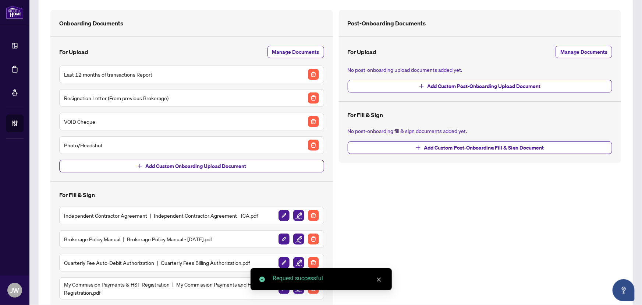
scroll to position [87, 0]
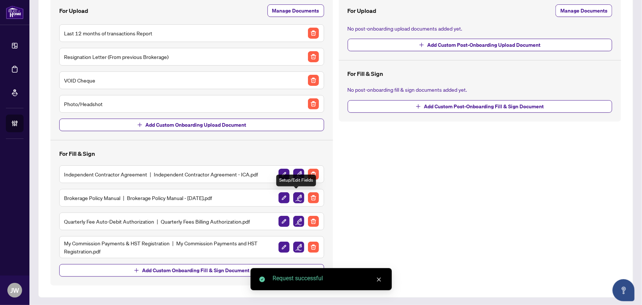
click at [294, 199] on img "button" at bounding box center [298, 197] width 11 height 11
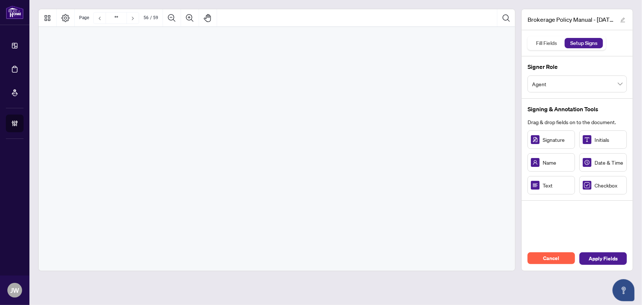
scroll to position [21806, 0]
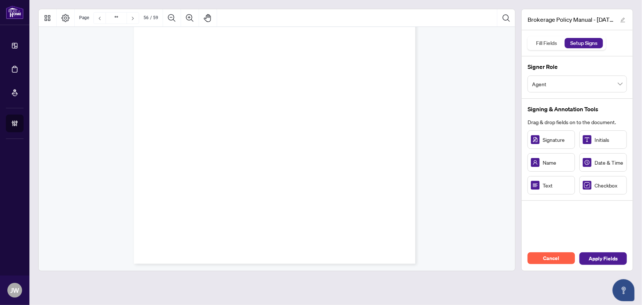
type input "**"
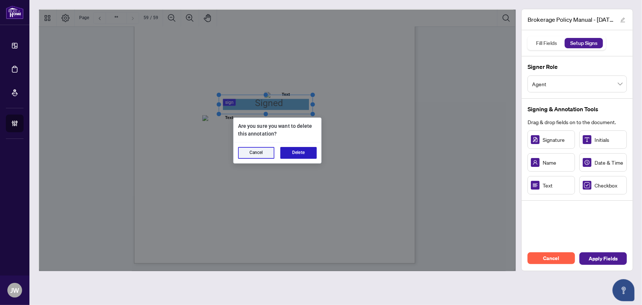
click at [310, 149] on button "Delete" at bounding box center [299, 153] width 36 height 12
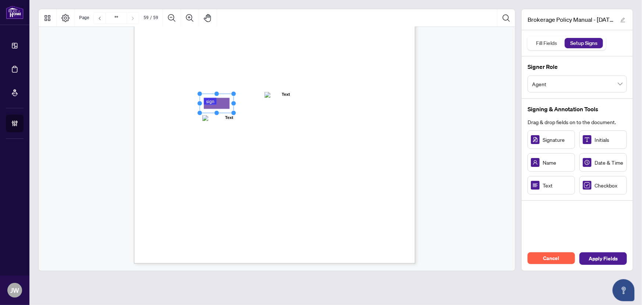
drag, startPoint x: 220, startPoint y: 110, endPoint x: 232, endPoint y: 105, distance: 12.9
drag, startPoint x: 235, startPoint y: 104, endPoint x: 298, endPoint y: 113, distance: 63.6
click at [294, 112] on icon "Resize, Top Resize, Top, Right Resize, Right Resize, Bottom, Right Resize, Bott…" at bounding box center [245, 103] width 97 height 24
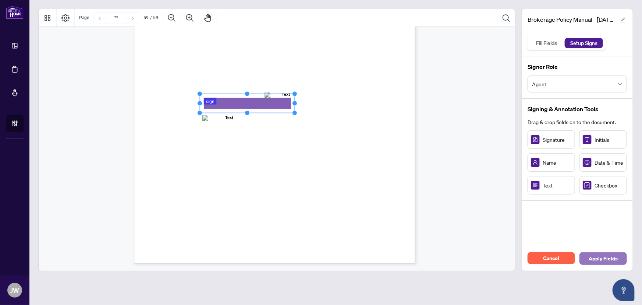
click at [597, 255] on span "Apply Fields" at bounding box center [603, 259] width 29 height 12
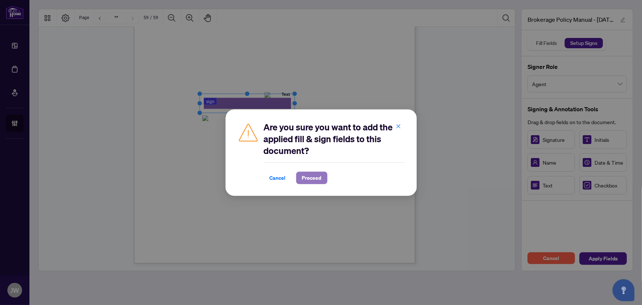
click at [304, 175] on span "Proceed" at bounding box center [312, 178] width 20 height 12
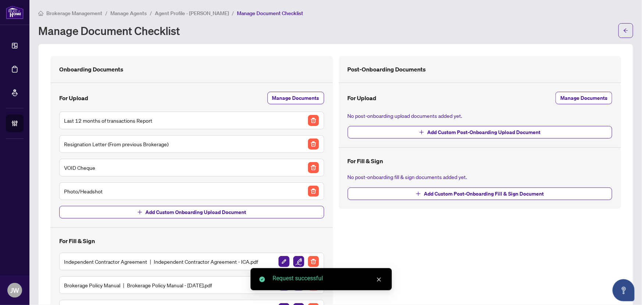
scroll to position [87, 0]
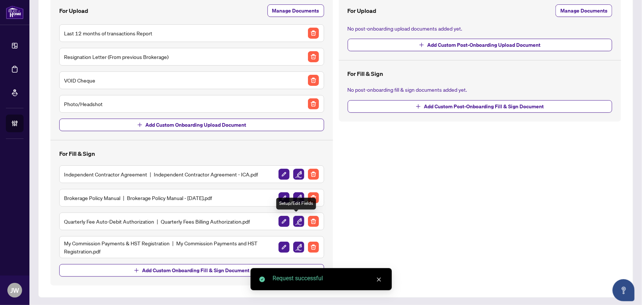
click at [294, 222] on img "button" at bounding box center [298, 221] width 11 height 11
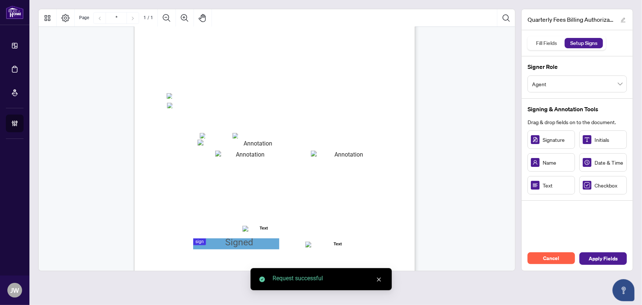
scroll to position [134, 0]
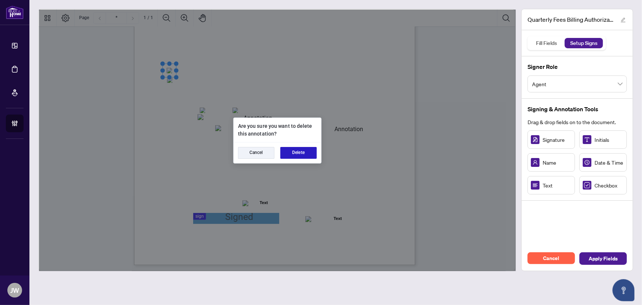
click at [303, 157] on button "Delete" at bounding box center [299, 153] width 36 height 12
click at [285, 150] on button "Delete" at bounding box center [299, 153] width 36 height 12
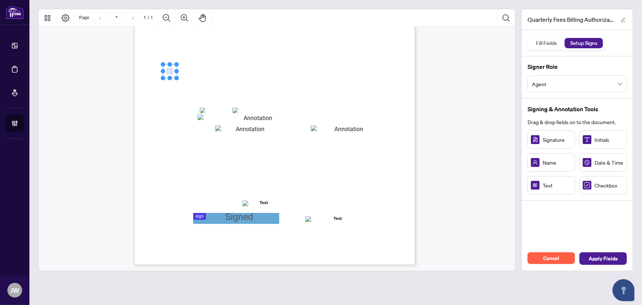
click at [602, 186] on span "Checkbox" at bounding box center [609, 185] width 29 height 8
drag, startPoint x: 162, startPoint y: 80, endPoint x: 170, endPoint y: 82, distance: 8.8
click at [170, 82] on div "Right at Home Realty, Brokerage Quarterly Fees Billing Authorization Quarterly …" at bounding box center [310, 129] width 352 height 456
drag, startPoint x: 160, startPoint y: 79, endPoint x: 168, endPoint y: 82, distance: 9.0
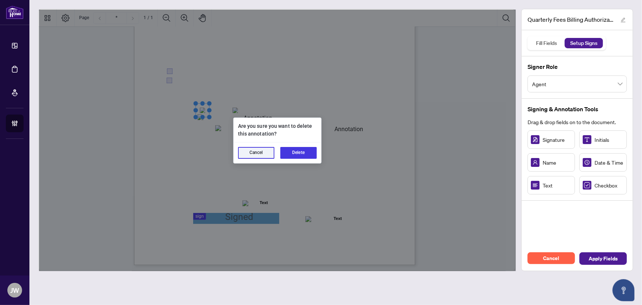
click at [301, 160] on div "Cancel Delete" at bounding box center [278, 152] width 88 height 21
click at [302, 155] on button "Delete" at bounding box center [299, 153] width 36 height 12
drag, startPoint x: 299, startPoint y: 151, endPoint x: 310, endPoint y: 156, distance: 12.2
click at [299, 151] on button "Delete" at bounding box center [299, 153] width 36 height 12
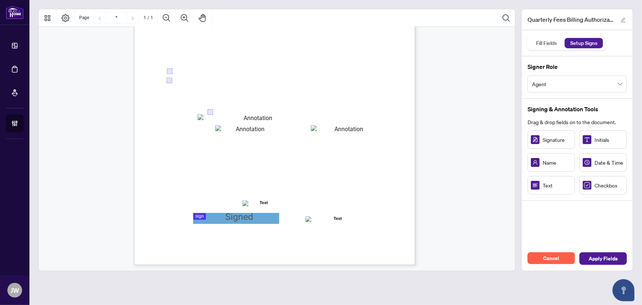
drag, startPoint x: 205, startPoint y: 112, endPoint x: 200, endPoint y: 112, distance: 4.8
click at [201, 112] on span "☐" at bounding box center [203, 110] width 4 height 7
drag, startPoint x: 209, startPoint y: 112, endPoint x: 200, endPoint y: 111, distance: 8.5
drag, startPoint x: 232, startPoint y: 112, endPoint x: 236, endPoint y: 111, distance: 4.8
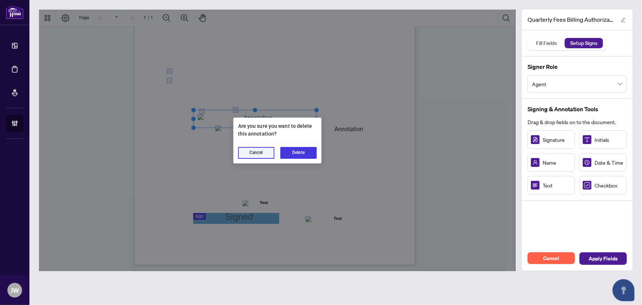
click at [301, 148] on button "Delete" at bounding box center [299, 153] width 36 height 12
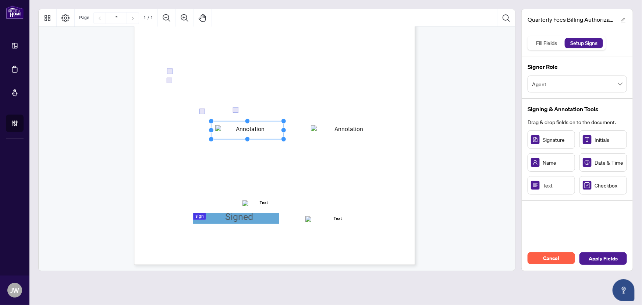
drag, startPoint x: 224, startPoint y: 128, endPoint x: 227, endPoint y: 130, distance: 3.8
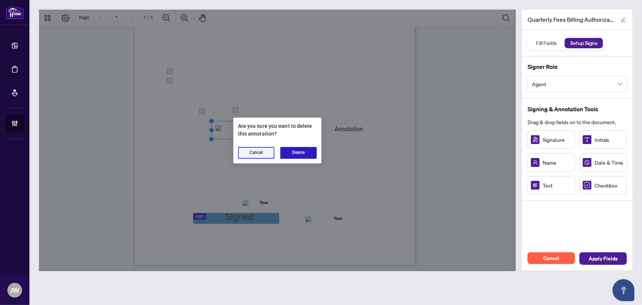
click at [297, 154] on button "Delete" at bounding box center [299, 153] width 36 height 12
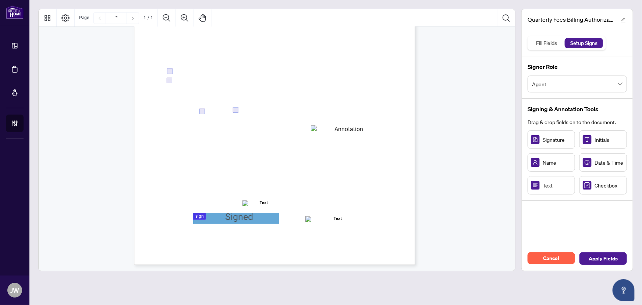
click at [328, 135] on div "Right at Home Realty, Brokerage Quarterly Fees Billing Authorization Quarterly …" at bounding box center [310, 129] width 352 height 456
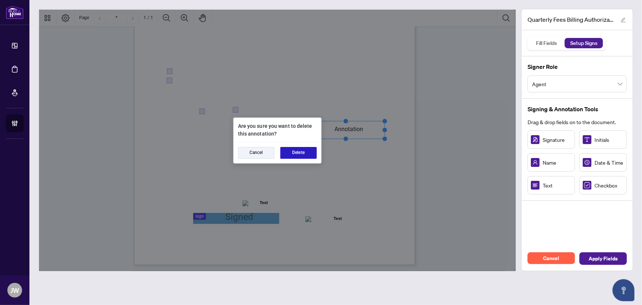
click at [310, 150] on button "Delete" at bounding box center [299, 153] width 36 height 12
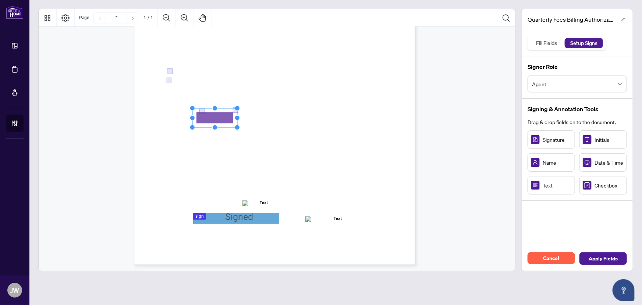
drag, startPoint x: 211, startPoint y: 114, endPoint x: 216, endPoint y: 120, distance: 7.8
drag, startPoint x: 237, startPoint y: 118, endPoint x: 335, endPoint y: 118, distance: 97.9
click at [334, 118] on div "Right at Home Realty, Brokerage Quarterly Fees Billing Authorization Quarterly …" at bounding box center [275, 83] width 282 height 364
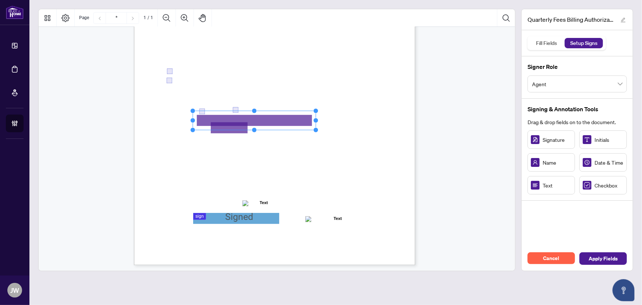
click at [233, 129] on rect "Page 1" at bounding box center [254, 120] width 123 height 19
click at [233, 127] on rect "Page 1" at bounding box center [254, 120] width 123 height 19
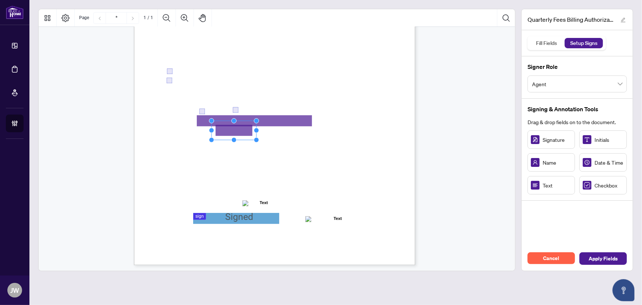
drag, startPoint x: 226, startPoint y: 131, endPoint x: 231, endPoint y: 133, distance: 5.4
click at [231, 133] on rect "Page 1" at bounding box center [234, 130] width 45 height 19
drag, startPoint x: 325, startPoint y: 133, endPoint x: 324, endPoint y: 129, distance: 4.1
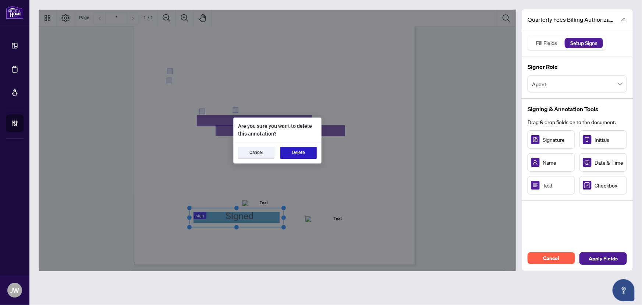
click at [297, 156] on button "Delete" at bounding box center [299, 153] width 36 height 12
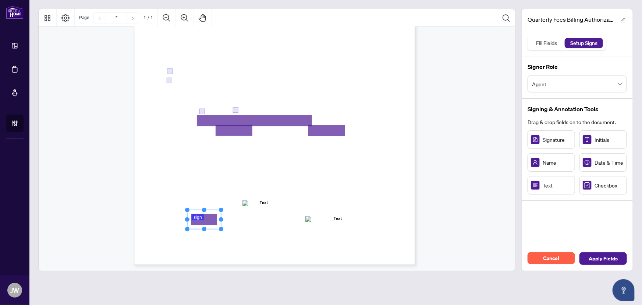
drag, startPoint x: 209, startPoint y: 223, endPoint x: 207, endPoint y: 216, distance: 7.3
drag, startPoint x: 222, startPoint y: 219, endPoint x: 280, endPoint y: 218, distance: 57.8
click at [253, 218] on circle "Resize, Right" at bounding box center [250, 219] width 5 height 5
click at [228, 218] on rect "Page 1" at bounding box center [232, 217] width 91 height 19
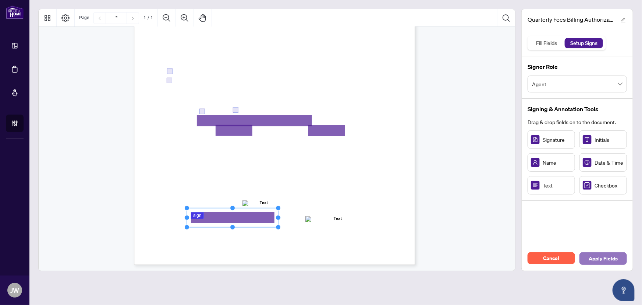
click at [606, 254] on span "Apply Fields" at bounding box center [603, 259] width 29 height 12
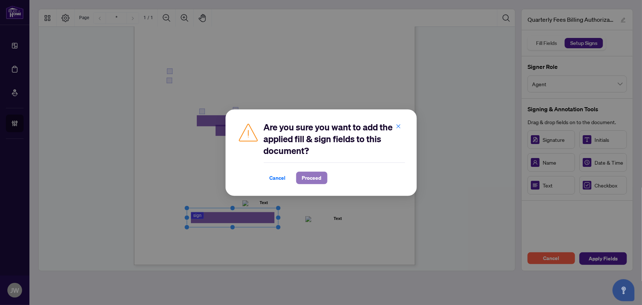
click at [316, 177] on span "Proceed" at bounding box center [312, 178] width 20 height 12
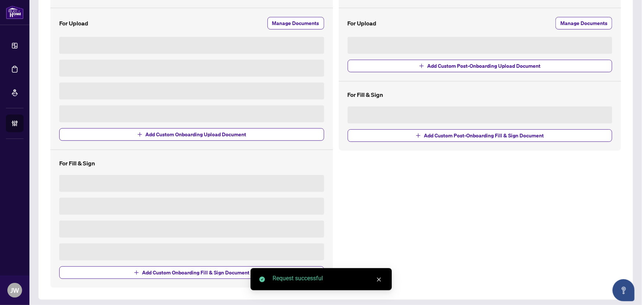
scroll to position [77, 0]
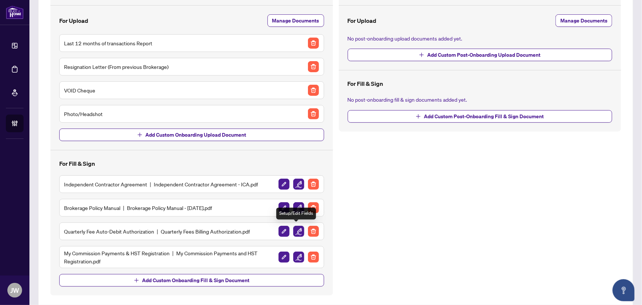
click at [297, 230] on img "button" at bounding box center [298, 231] width 11 height 11
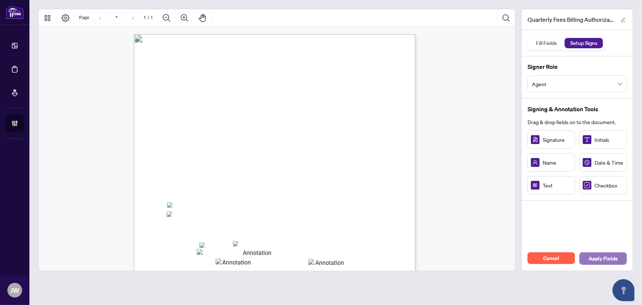
click at [586, 252] on button "Apply Fields" at bounding box center [603, 258] width 47 height 13
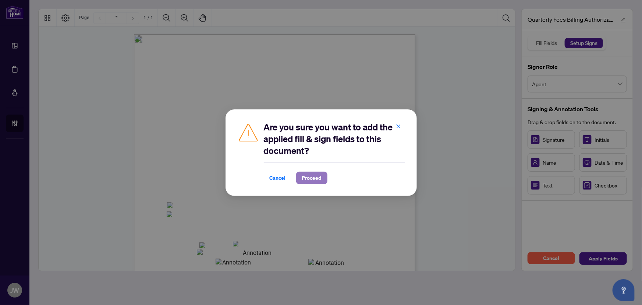
click at [315, 179] on span "Proceed" at bounding box center [312, 178] width 20 height 12
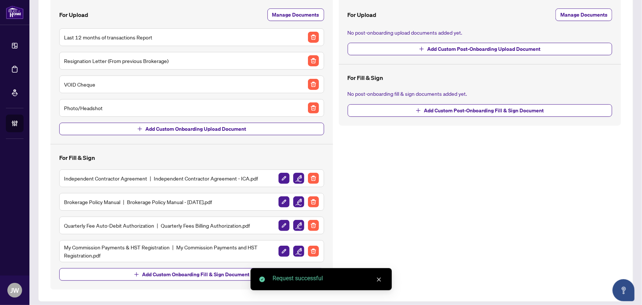
scroll to position [87, 0]
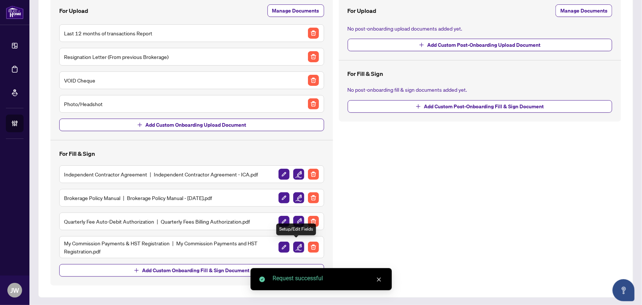
click at [296, 246] on img "button" at bounding box center [298, 246] width 11 height 11
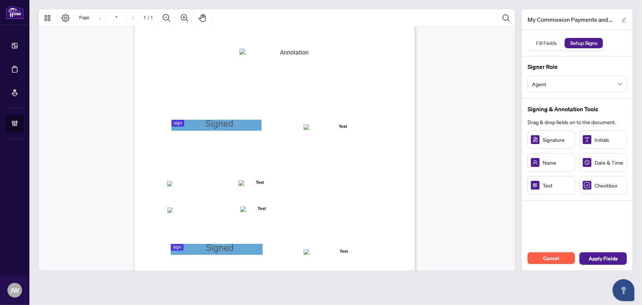
scroll to position [100, 0]
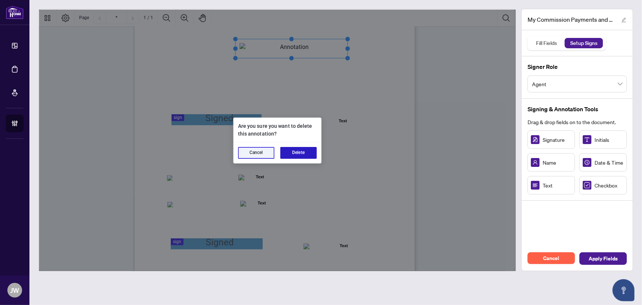
click at [303, 155] on button "Delete" at bounding box center [299, 153] width 36 height 12
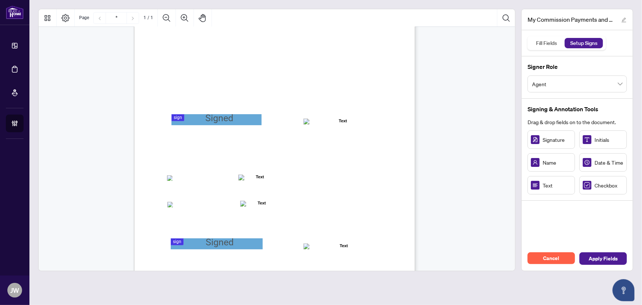
click at [218, 125] on div "MY COMMISSION PAYMENTS AND HST REGISTRATION For Right at Home Realty to pay out…" at bounding box center [310, 162] width 352 height 456
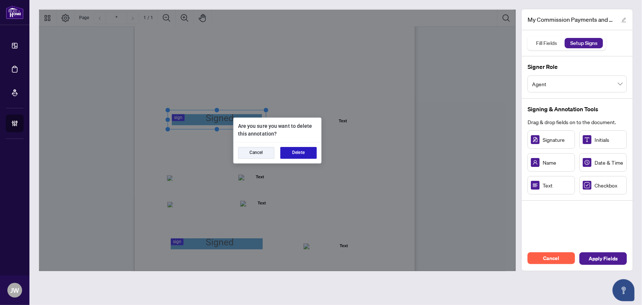
click at [294, 151] on button "Delete" at bounding box center [299, 153] width 36 height 12
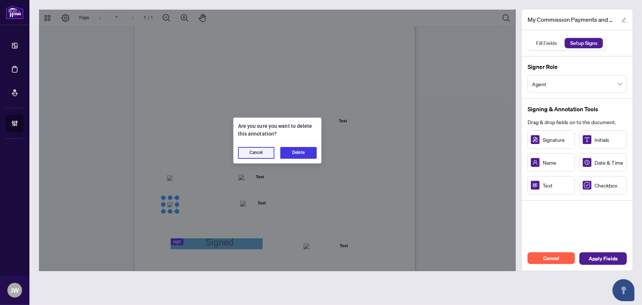
click at [295, 151] on button "Delete" at bounding box center [299, 153] width 36 height 12
click at [299, 154] on button "Delete" at bounding box center [299, 153] width 36 height 12
click at [294, 154] on button "Delete" at bounding box center [299, 153] width 36 height 12
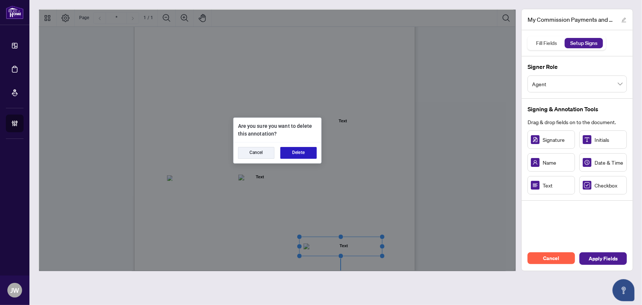
click at [305, 156] on button "Delete" at bounding box center [299, 153] width 36 height 12
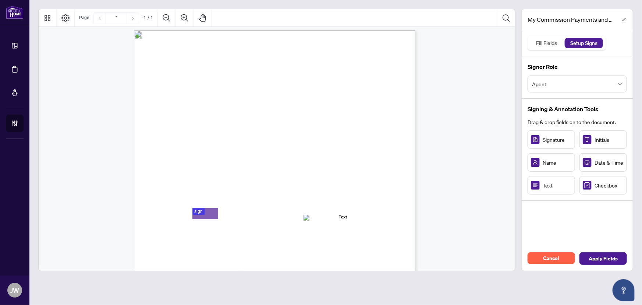
scroll to position [0, 0]
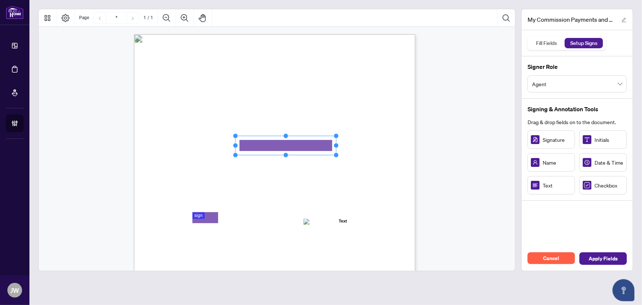
drag, startPoint x: 281, startPoint y: 146, endPoint x: 477, endPoint y: 188, distance: 200.8
click at [346, 151] on div "MY COMMISSION PAYMENTS AND HST REGISTRATION For Right at Home Realty to pay out…" at bounding box center [275, 216] width 282 height 364
click at [601, 254] on span "Apply Fields" at bounding box center [603, 259] width 29 height 12
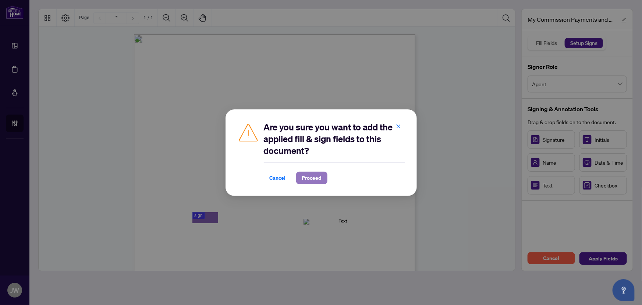
click at [320, 175] on button "Proceed" at bounding box center [311, 178] width 31 height 13
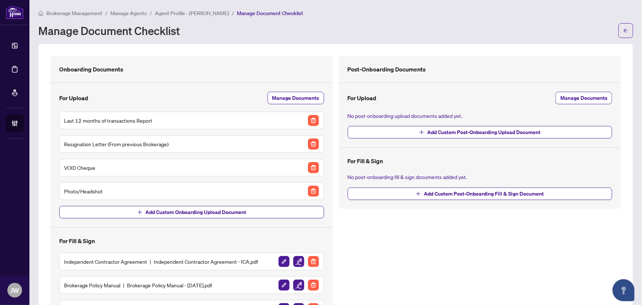
click at [130, 15] on span "Manage Agents" at bounding box center [128, 13] width 36 height 7
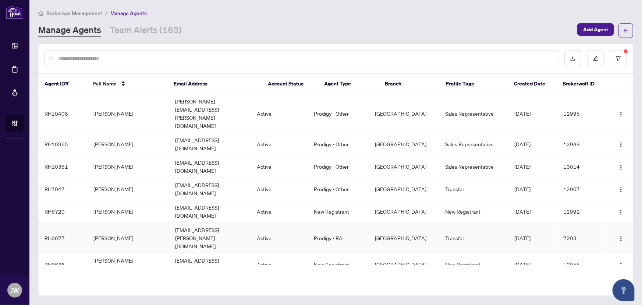
click at [113, 223] on td "[PERSON_NAME]" at bounding box center [129, 238] width 82 height 31
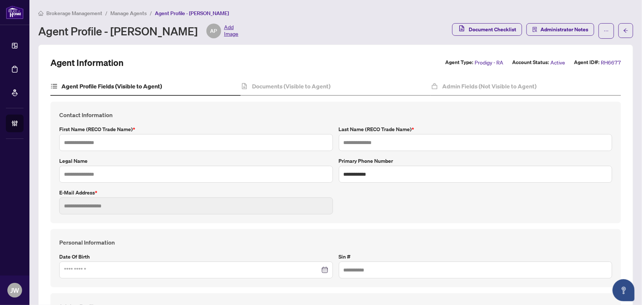
type input "*******"
type input "*********"
type input "**********"
type input "*********"
type input "*******"
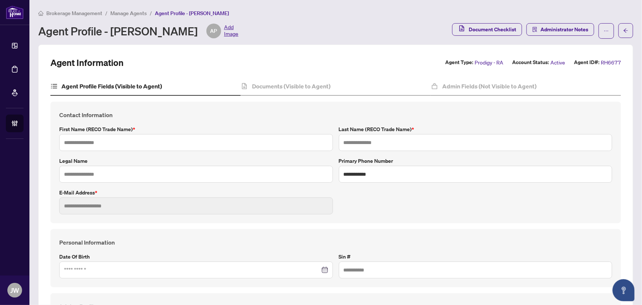
type input "**********"
type input "*******"
type input "**********"
type input "****"
type input "**********"
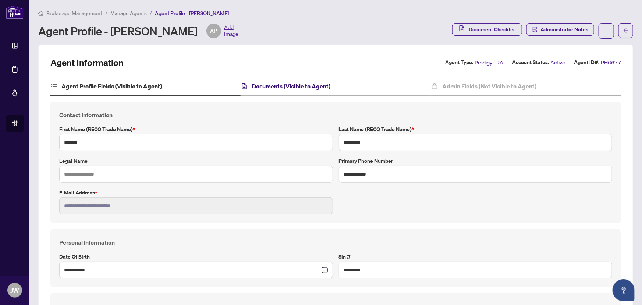
click at [284, 88] on h4 "Documents (Visible to Agent)" at bounding box center [291, 86] width 78 height 9
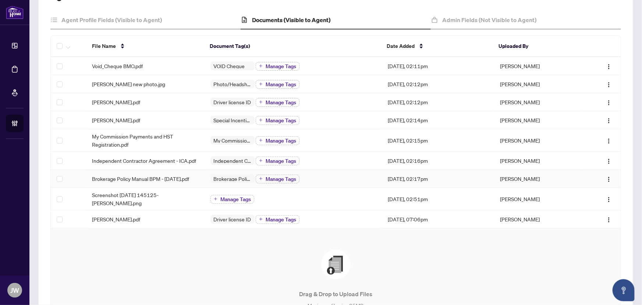
scroll to position [67, 0]
click at [110, 87] on td "[PERSON_NAME] new photo.jpg" at bounding box center [145, 84] width 118 height 18
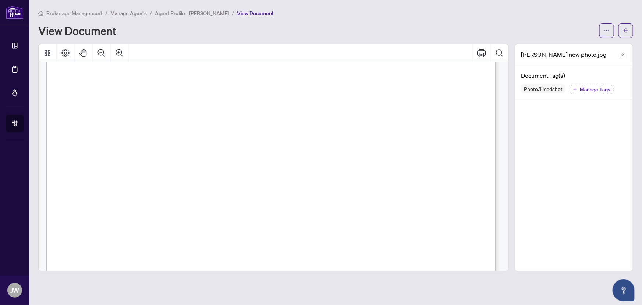
scroll to position [368, 0]
click at [610, 29] on icon "ellipsis" at bounding box center [606, 30] width 5 height 5
click at [589, 47] on span "Download" at bounding box center [581, 46] width 56 height 8
